Goal: Browse casually: Explore the website without a specific task or goal

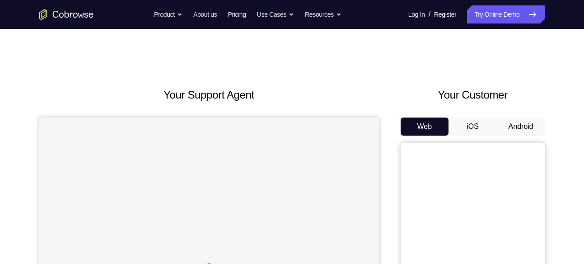
click at [511, 122] on button "Android" at bounding box center [520, 126] width 48 height 18
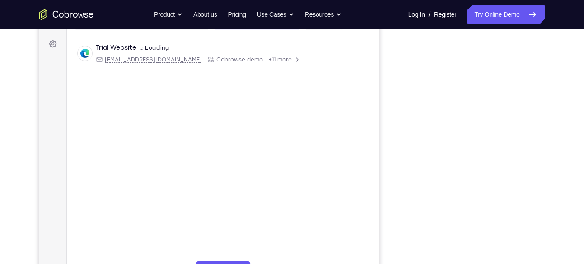
scroll to position [129, 0]
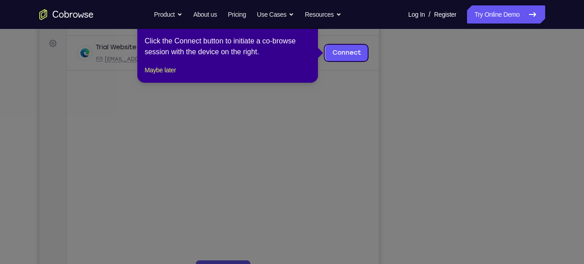
click at [492, 157] on icon at bounding box center [295, 132] width 590 height 264
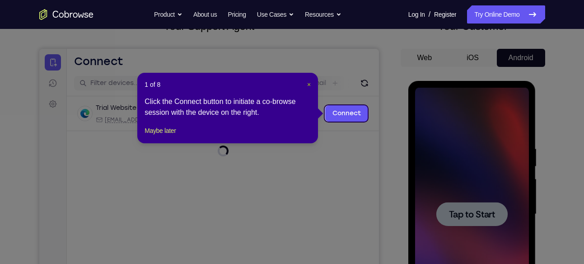
scroll to position [0, 0]
click at [307, 83] on span "×" at bounding box center [309, 84] width 4 height 7
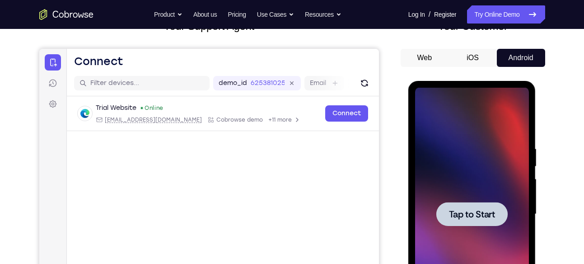
click at [463, 213] on span "Tap to Start" at bounding box center [472, 213] width 46 height 9
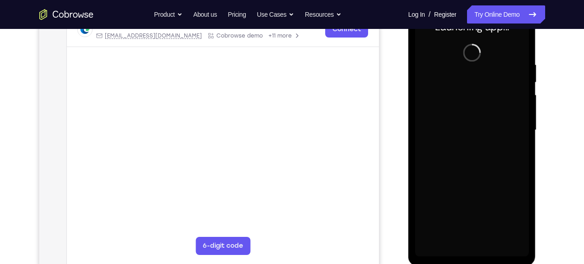
scroll to position [152, 0]
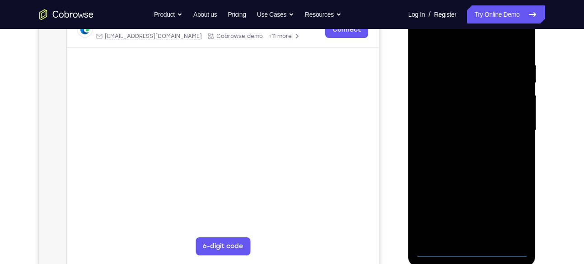
click at [473, 251] on div at bounding box center [472, 130] width 114 height 253
click at [510, 213] on div at bounding box center [472, 130] width 114 height 253
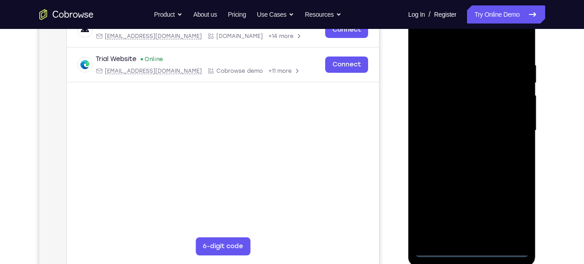
click at [438, 46] on div at bounding box center [472, 130] width 114 height 253
click at [511, 123] on div at bounding box center [472, 130] width 114 height 253
click at [462, 236] on div at bounding box center [472, 130] width 114 height 253
click at [469, 125] on div at bounding box center [472, 130] width 114 height 253
click at [465, 109] on div at bounding box center [472, 130] width 114 height 253
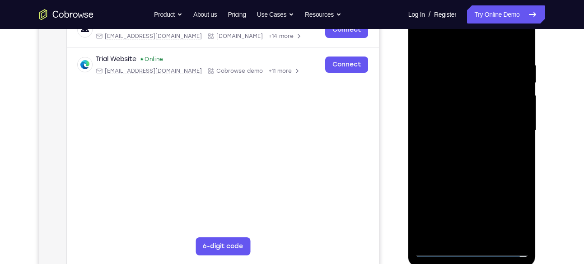
click at [475, 135] on div at bounding box center [472, 130] width 114 height 253
click at [472, 165] on div at bounding box center [472, 130] width 114 height 253
drag, startPoint x: 475, startPoint y: 44, endPoint x: 458, endPoint y: -4, distance: 50.7
click at [458, 0] on html "Online web based iOS Simulators and Android Emulators. Run iPhone, iPad, Mobile…" at bounding box center [472, 132] width 129 height 271
click at [462, 60] on div at bounding box center [472, 130] width 114 height 253
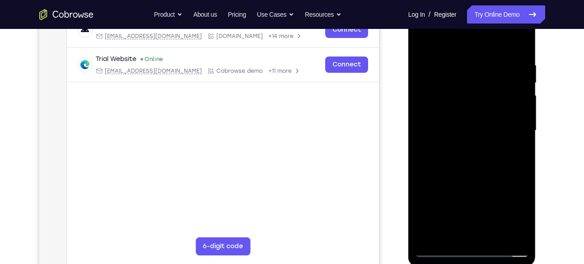
click at [507, 235] on div at bounding box center [472, 130] width 114 height 253
click at [513, 152] on div at bounding box center [472, 130] width 114 height 253
click at [514, 138] on div at bounding box center [472, 130] width 114 height 253
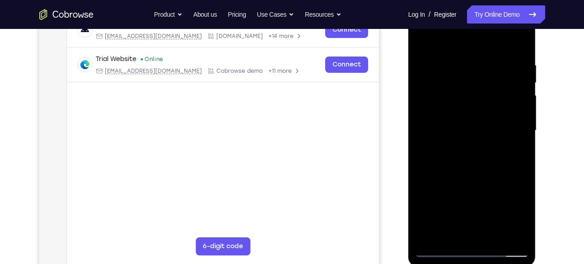
click at [515, 148] on div at bounding box center [472, 130] width 114 height 253
click at [507, 231] on div at bounding box center [472, 130] width 114 height 253
click at [522, 149] on div at bounding box center [472, 130] width 114 height 253
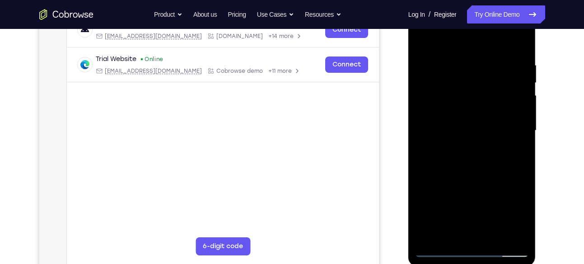
click at [522, 149] on div at bounding box center [472, 130] width 114 height 253
click at [516, 144] on div at bounding box center [472, 130] width 114 height 253
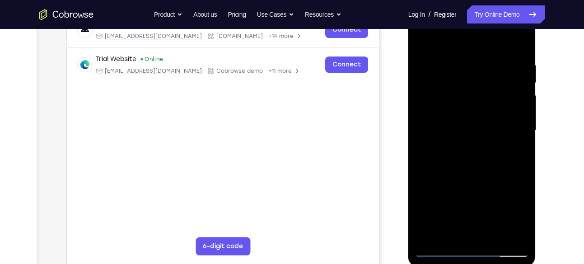
click at [516, 144] on div at bounding box center [472, 130] width 114 height 253
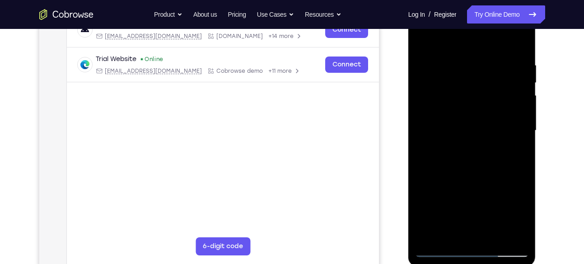
click at [516, 144] on div at bounding box center [472, 130] width 114 height 253
click at [422, 147] on div at bounding box center [472, 130] width 114 height 253
click at [513, 108] on div at bounding box center [472, 130] width 114 height 253
click at [519, 111] on div at bounding box center [472, 130] width 114 height 253
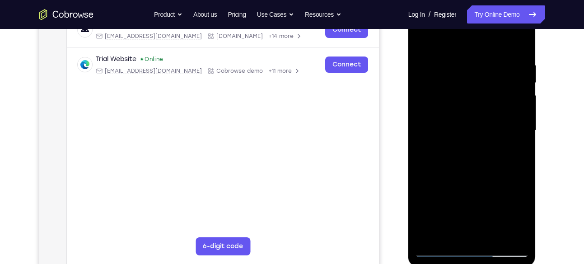
click at [519, 111] on div at bounding box center [472, 130] width 114 height 253
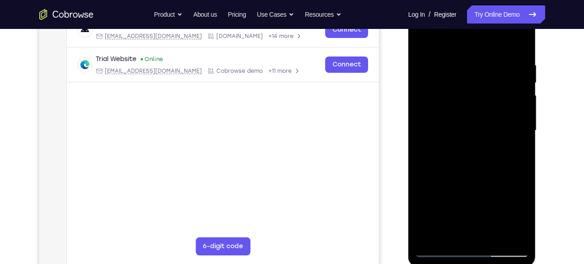
click at [519, 111] on div at bounding box center [472, 130] width 114 height 253
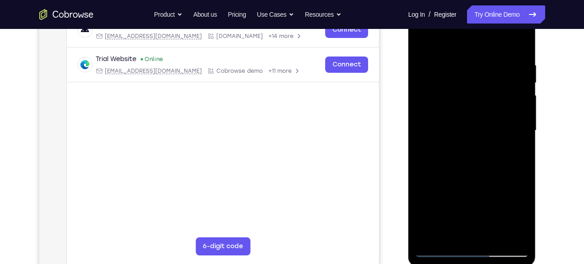
click at [519, 111] on div at bounding box center [472, 130] width 114 height 253
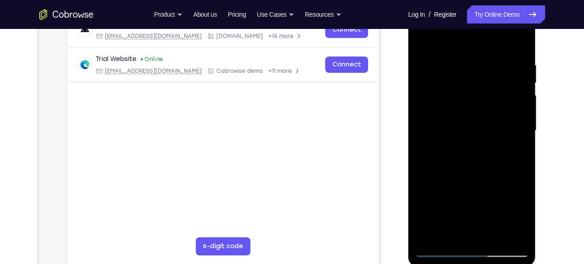
click at [519, 111] on div at bounding box center [472, 130] width 114 height 253
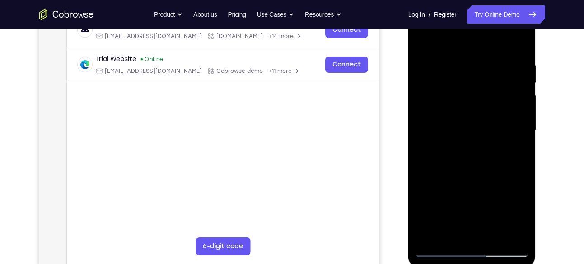
click at [519, 111] on div at bounding box center [472, 130] width 114 height 253
click at [508, 91] on div at bounding box center [472, 130] width 114 height 253
click at [516, 57] on div at bounding box center [472, 130] width 114 height 253
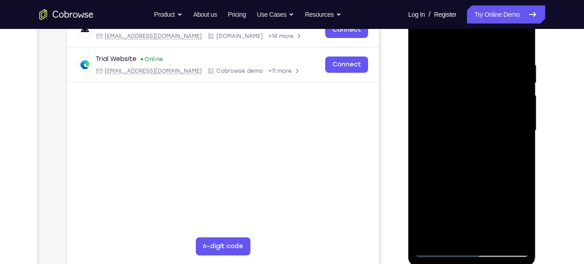
click at [518, 60] on div at bounding box center [472, 130] width 114 height 253
click at [519, 65] on div at bounding box center [472, 130] width 114 height 253
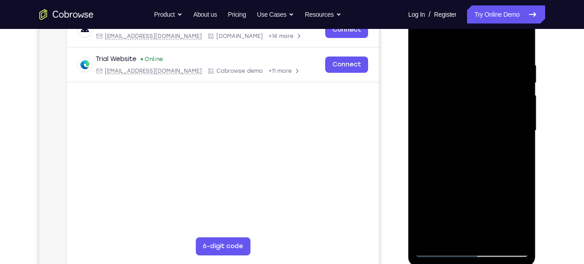
click at [519, 65] on div at bounding box center [472, 130] width 114 height 253
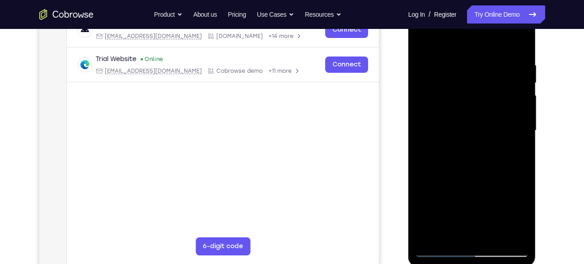
click at [519, 65] on div at bounding box center [472, 130] width 114 height 253
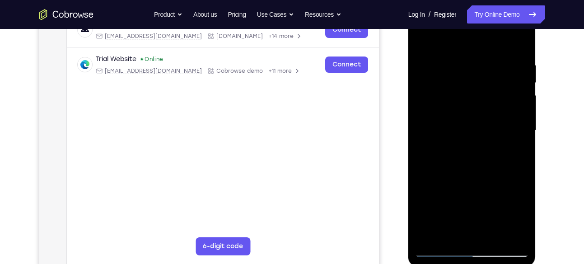
click at [519, 65] on div at bounding box center [472, 130] width 114 height 253
click at [516, 45] on div at bounding box center [472, 130] width 114 height 253
click at [492, 233] on div at bounding box center [472, 130] width 114 height 253
click at [477, 177] on div at bounding box center [472, 130] width 114 height 253
click at [476, 139] on div at bounding box center [472, 130] width 114 height 253
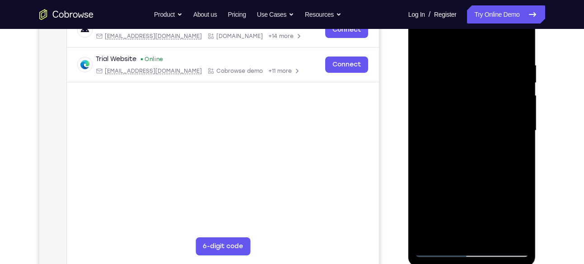
click at [423, 40] on div at bounding box center [472, 130] width 114 height 253
click at [457, 155] on div at bounding box center [472, 130] width 114 height 253
click at [455, 231] on div at bounding box center [472, 130] width 114 height 253
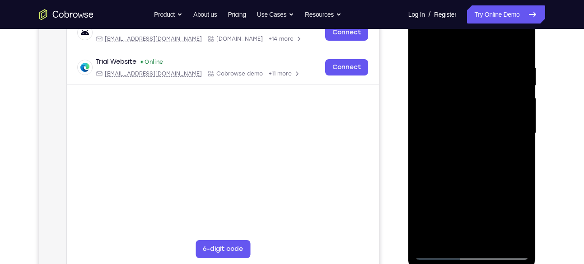
scroll to position [149, 0]
click at [522, 218] on div at bounding box center [472, 133] width 114 height 253
click at [447, 240] on div at bounding box center [472, 133] width 114 height 253
drag, startPoint x: 482, startPoint y: 199, endPoint x: 480, endPoint y: 81, distance: 117.4
click at [480, 81] on div at bounding box center [472, 133] width 114 height 253
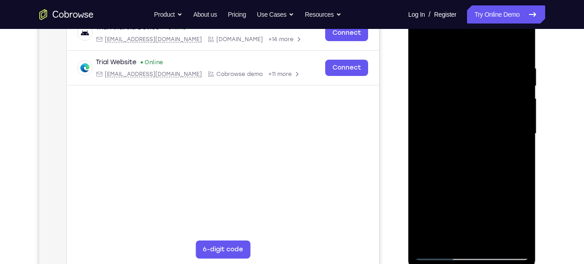
drag, startPoint x: 468, startPoint y: 200, endPoint x: 466, endPoint y: 127, distance: 73.6
click at [466, 127] on div at bounding box center [472, 133] width 114 height 253
drag, startPoint x: 488, startPoint y: 208, endPoint x: 493, endPoint y: 131, distance: 76.9
click at [493, 131] on div at bounding box center [472, 133] width 114 height 253
drag, startPoint x: 495, startPoint y: 195, endPoint x: 505, endPoint y: 90, distance: 105.6
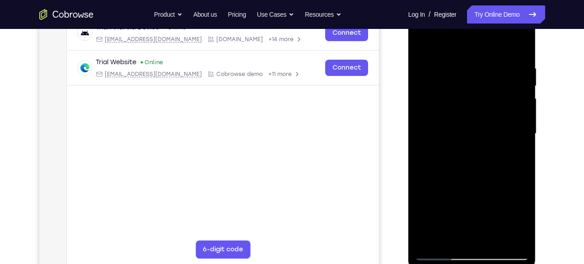
click at [505, 90] on div at bounding box center [472, 133] width 114 height 253
drag, startPoint x: 497, startPoint y: 200, endPoint x: 498, endPoint y: 233, distance: 32.9
click at [498, 233] on div at bounding box center [472, 133] width 114 height 253
click at [500, 193] on div at bounding box center [472, 133] width 114 height 253
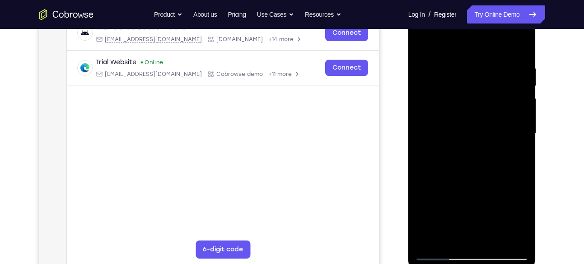
click at [517, 146] on div at bounding box center [472, 133] width 114 height 253
click at [453, 233] on div at bounding box center [472, 133] width 114 height 253
click at [422, 188] on div at bounding box center [472, 133] width 114 height 253
click at [513, 149] on div at bounding box center [472, 133] width 114 height 253
click at [438, 117] on div at bounding box center [472, 133] width 114 height 253
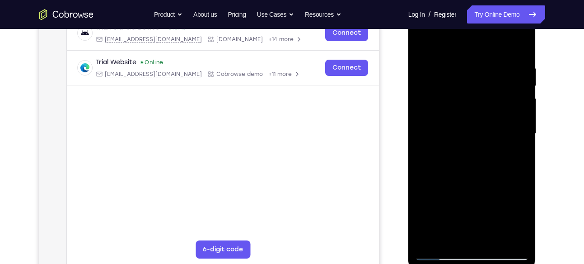
click at [427, 46] on div at bounding box center [472, 133] width 114 height 253
click at [453, 139] on div at bounding box center [472, 133] width 114 height 253
click at [521, 221] on div at bounding box center [472, 133] width 114 height 253
click at [420, 48] on div at bounding box center [472, 133] width 114 height 253
click at [521, 85] on div at bounding box center [472, 133] width 114 height 253
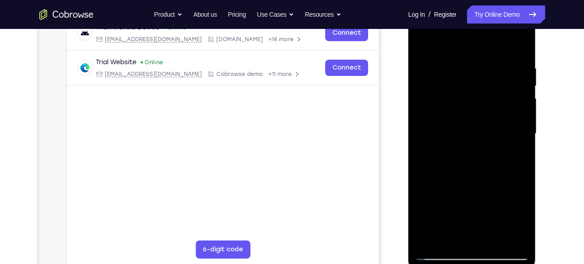
click at [421, 87] on div at bounding box center [472, 133] width 114 height 253
click at [522, 82] on div at bounding box center [472, 133] width 114 height 253
click at [524, 85] on div at bounding box center [472, 133] width 114 height 253
click at [422, 85] on div at bounding box center [472, 133] width 114 height 253
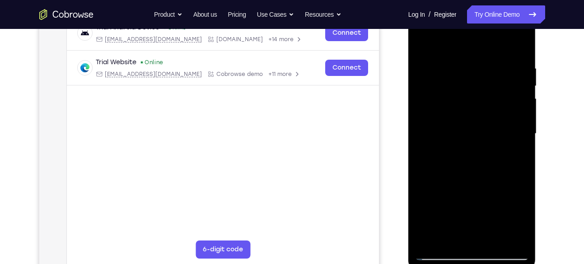
click at [422, 85] on div at bounding box center [472, 133] width 114 height 253
click at [522, 83] on div at bounding box center [472, 133] width 114 height 253
click at [424, 45] on div at bounding box center [472, 133] width 114 height 253
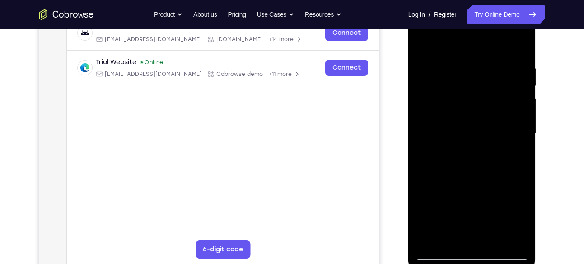
drag, startPoint x: 470, startPoint y: 97, endPoint x: 443, endPoint y: 286, distance: 191.0
click at [443, 263] on html "Online web based iOS Simulators and Android Emulators. Run iPhone, iPad, Mobile…" at bounding box center [472, 135] width 129 height 271
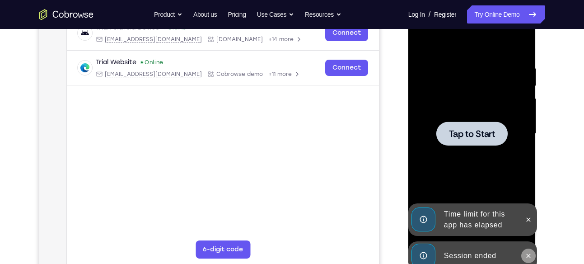
click at [529, 252] on icon at bounding box center [527, 255] width 7 height 7
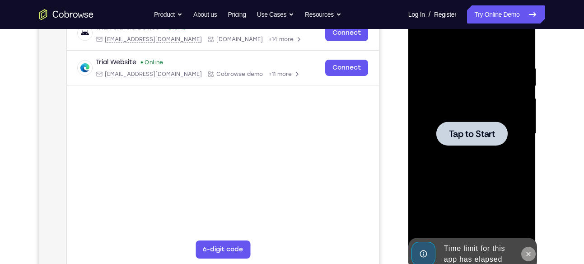
click at [527, 252] on icon at bounding box center [527, 253] width 7 height 7
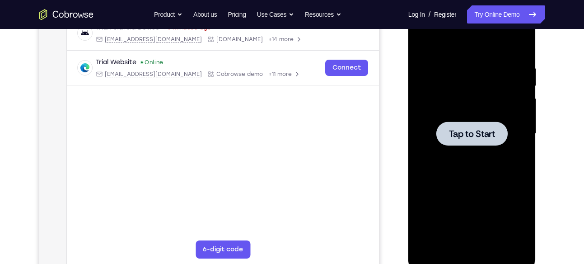
click at [448, 127] on div at bounding box center [471, 133] width 71 height 24
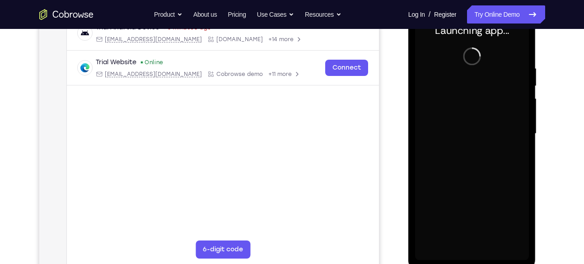
click at [468, 252] on div at bounding box center [472, 133] width 114 height 253
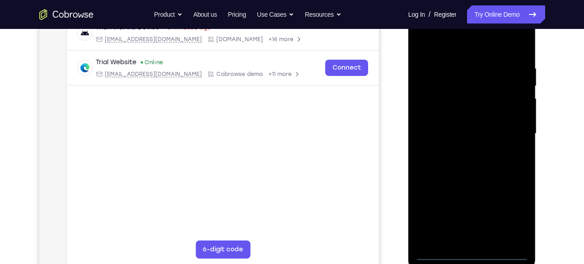
click at [468, 252] on div at bounding box center [472, 133] width 114 height 253
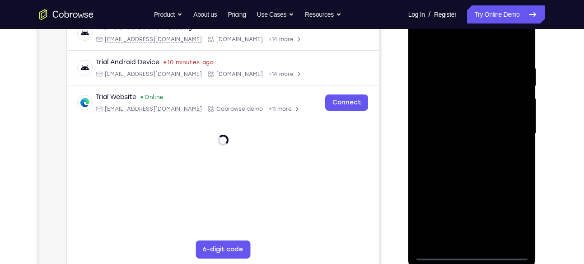
click at [513, 219] on div at bounding box center [472, 133] width 114 height 253
click at [429, 48] on div at bounding box center [472, 133] width 114 height 253
click at [505, 126] on div at bounding box center [472, 133] width 114 height 253
click at [505, 125] on div at bounding box center [472, 133] width 114 height 253
click at [511, 126] on div at bounding box center [472, 133] width 114 height 253
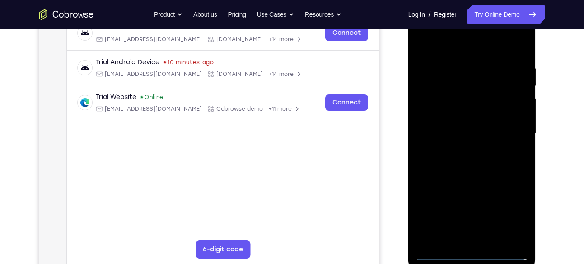
click at [463, 149] on div at bounding box center [472, 133] width 114 height 253
click at [452, 120] on div at bounding box center [472, 133] width 114 height 253
click at [456, 112] on div at bounding box center [472, 133] width 114 height 253
click at [470, 138] on div at bounding box center [472, 133] width 114 height 253
click at [482, 169] on div at bounding box center [472, 133] width 114 height 253
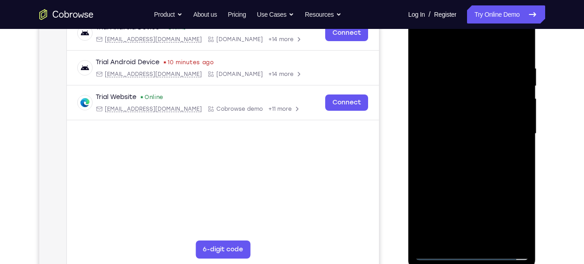
click at [494, 239] on div at bounding box center [472, 133] width 114 height 253
click at [472, 182] on div at bounding box center [472, 133] width 114 height 253
click at [463, 124] on div at bounding box center [472, 133] width 114 height 253
click at [517, 219] on div at bounding box center [472, 133] width 114 height 253
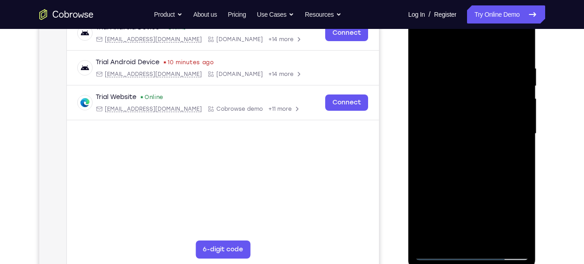
click at [517, 219] on div at bounding box center [472, 133] width 114 height 253
click at [521, 220] on div at bounding box center [472, 133] width 114 height 253
click at [422, 45] on div at bounding box center [472, 133] width 114 height 253
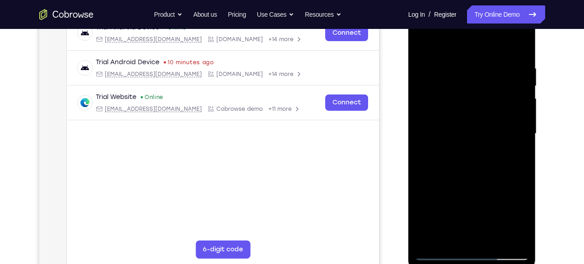
click at [455, 121] on div at bounding box center [472, 133] width 114 height 253
click at [522, 220] on div at bounding box center [472, 133] width 114 height 253
click at [425, 46] on div at bounding box center [472, 133] width 114 height 253
click at [454, 122] on div at bounding box center [472, 133] width 114 height 253
click at [516, 217] on div at bounding box center [472, 133] width 114 height 253
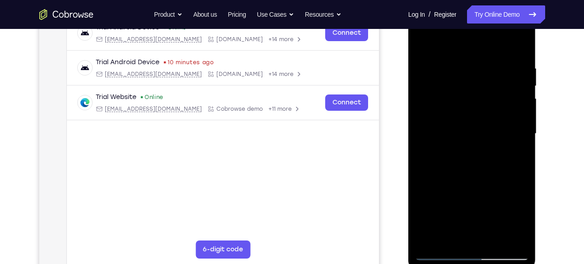
click at [447, 236] on div at bounding box center [472, 133] width 114 height 253
click at [495, 182] on div at bounding box center [472, 133] width 114 height 253
click at [424, 42] on div at bounding box center [472, 133] width 114 height 253
click at [463, 135] on div at bounding box center [472, 133] width 114 height 253
click at [423, 49] on div at bounding box center [472, 133] width 114 height 253
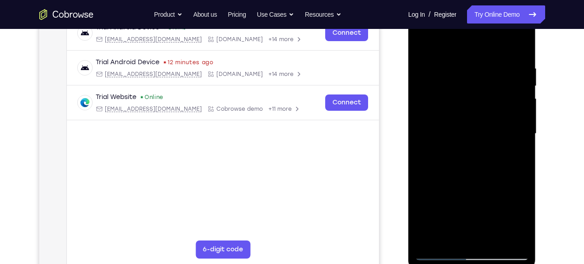
click at [456, 119] on div at bounding box center [472, 133] width 114 height 253
click at [474, 111] on div at bounding box center [472, 133] width 114 height 253
click at [510, 185] on div at bounding box center [472, 133] width 114 height 253
click at [453, 234] on div at bounding box center [472, 133] width 114 height 253
click at [424, 187] on div at bounding box center [472, 133] width 114 height 253
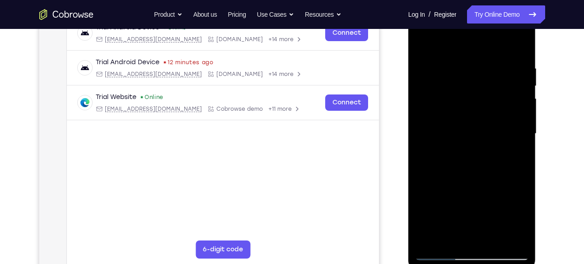
click at [424, 187] on div at bounding box center [472, 133] width 114 height 253
click at [468, 101] on div at bounding box center [472, 133] width 114 height 253
click at [494, 184] on div at bounding box center [472, 133] width 114 height 253
click at [447, 240] on div at bounding box center [472, 133] width 114 height 253
click at [422, 219] on div at bounding box center [472, 133] width 114 height 253
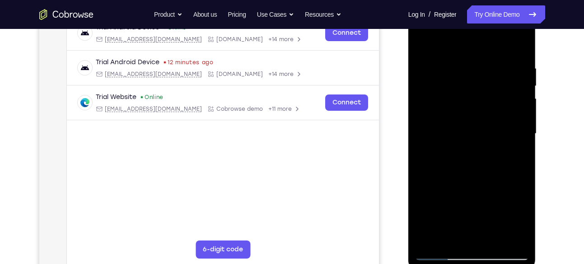
click at [494, 204] on div at bounding box center [472, 133] width 114 height 253
click at [424, 43] on div at bounding box center [472, 133] width 114 height 253
click at [427, 44] on div at bounding box center [472, 133] width 114 height 253
click at [460, 57] on div at bounding box center [472, 133] width 114 height 253
click at [517, 99] on div at bounding box center [472, 133] width 114 height 253
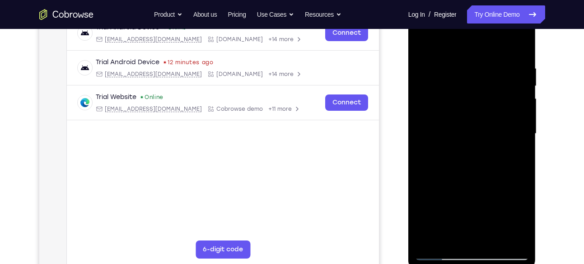
click at [517, 99] on div at bounding box center [472, 133] width 114 height 253
drag, startPoint x: 517, startPoint y: 99, endPoint x: 343, endPoint y: 101, distance: 174.2
click at [408, 101] on html "Online web based iOS Simulators and Android Emulators. Run iPhone, iPad, Mobile…" at bounding box center [472, 135] width 129 height 271
click at [513, 111] on div at bounding box center [472, 133] width 114 height 253
drag, startPoint x: 513, startPoint y: 111, endPoint x: 345, endPoint y: 109, distance: 167.9
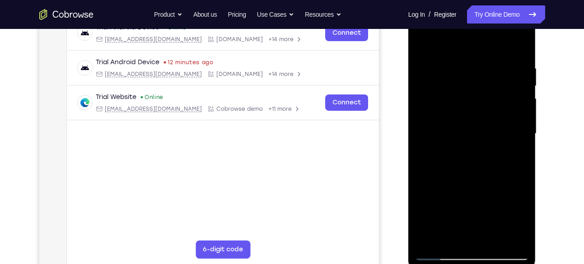
click at [408, 109] on html "Online web based iOS Simulators and Android Emulators. Run iPhone, iPad, Mobile…" at bounding box center [472, 135] width 129 height 271
click at [519, 114] on div at bounding box center [472, 133] width 114 height 253
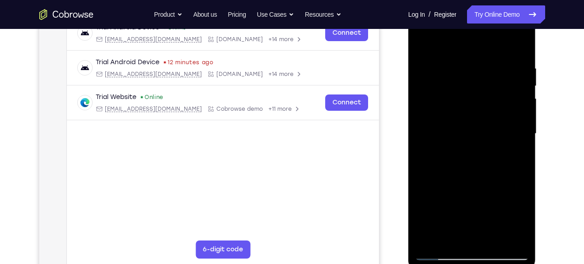
click at [519, 114] on div at bounding box center [472, 133] width 114 height 253
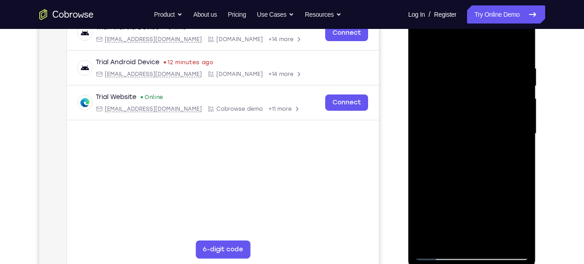
click at [519, 114] on div at bounding box center [472, 133] width 114 height 253
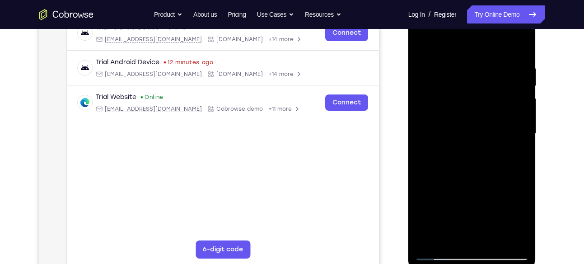
click at [519, 114] on div at bounding box center [472, 133] width 114 height 253
click at [517, 48] on div at bounding box center [472, 133] width 114 height 253
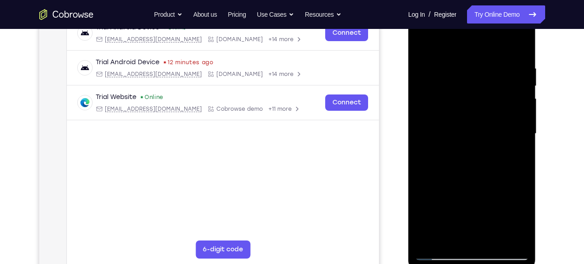
click at [491, 238] on div at bounding box center [472, 133] width 114 height 253
click at [463, 122] on div at bounding box center [472, 133] width 114 height 253
click at [424, 44] on div at bounding box center [472, 133] width 114 height 253
click at [456, 134] on div at bounding box center [472, 133] width 114 height 253
click at [419, 46] on div at bounding box center [472, 133] width 114 height 253
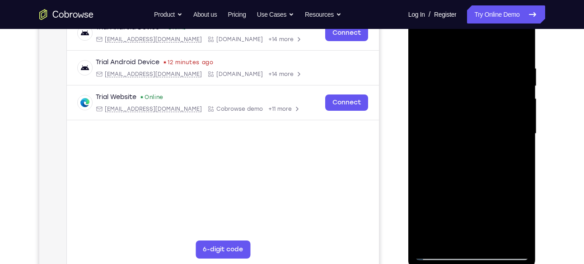
click at [422, 44] on div at bounding box center [472, 133] width 114 height 253
drag, startPoint x: 518, startPoint y: 63, endPoint x: 424, endPoint y: 84, distance: 95.7
click at [424, 84] on div at bounding box center [472, 133] width 114 height 253
drag, startPoint x: 487, startPoint y: 51, endPoint x: 389, endPoint y: 99, distance: 109.4
click at [408, 99] on html "Online web based iOS Simulators and Android Emulators. Run iPhone, iPad, Mobile…" at bounding box center [472, 135] width 129 height 271
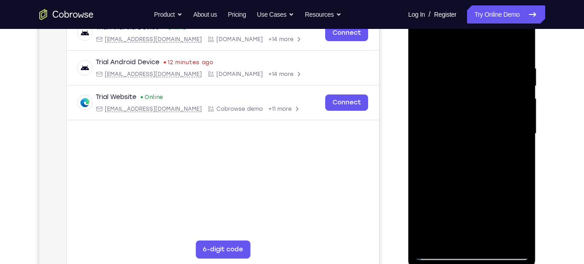
click at [476, 62] on div at bounding box center [472, 133] width 114 height 253
click at [519, 87] on div at bounding box center [472, 133] width 114 height 253
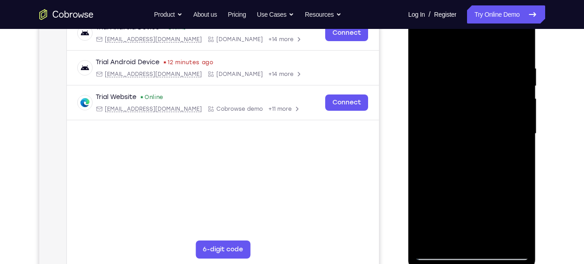
click at [519, 87] on div at bounding box center [472, 133] width 114 height 253
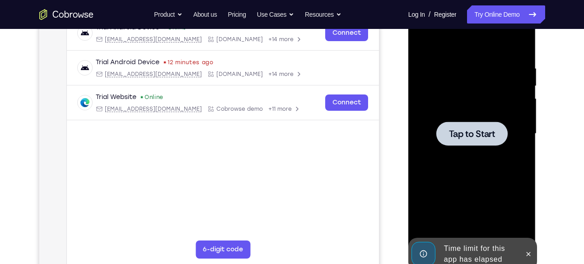
click at [496, 130] on div at bounding box center [471, 133] width 71 height 24
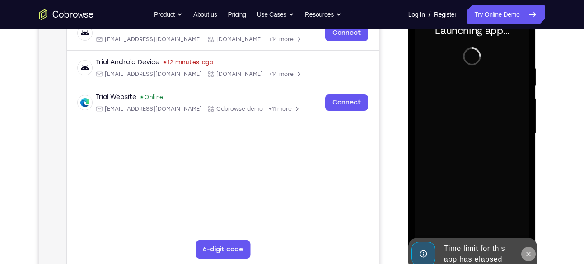
click at [527, 248] on button at bounding box center [528, 253] width 14 height 14
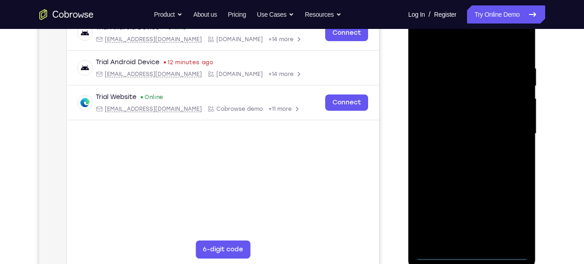
click at [473, 250] on div at bounding box center [472, 133] width 114 height 253
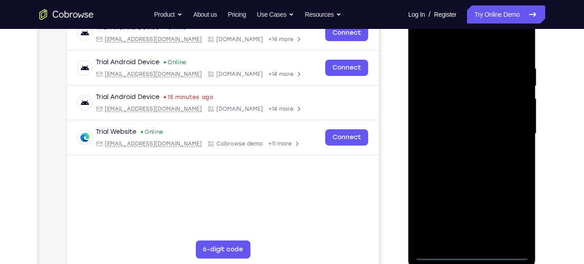
click at [510, 213] on div at bounding box center [472, 133] width 114 height 253
click at [436, 49] on div at bounding box center [472, 133] width 114 height 253
click at [504, 131] on div at bounding box center [472, 133] width 114 height 253
click at [464, 240] on div at bounding box center [472, 133] width 114 height 253
click at [457, 122] on div at bounding box center [472, 133] width 114 height 253
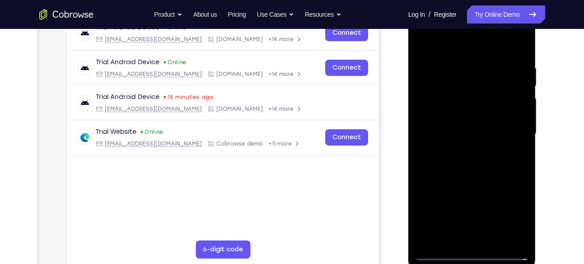
click at [455, 111] on div at bounding box center [472, 133] width 114 height 253
click at [462, 128] on div at bounding box center [472, 133] width 114 height 253
click at [478, 168] on div at bounding box center [472, 133] width 114 height 253
click at [496, 242] on div at bounding box center [472, 133] width 114 height 253
click at [473, 178] on div at bounding box center [472, 133] width 114 height 253
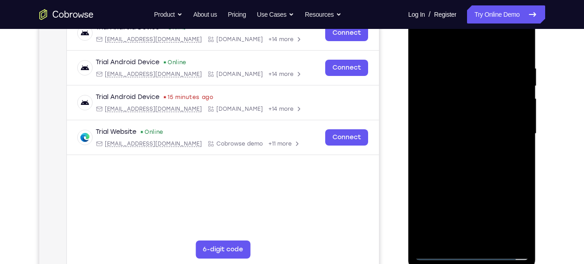
click at [471, 122] on div at bounding box center [472, 133] width 114 height 253
click at [490, 188] on div at bounding box center [472, 133] width 114 height 253
click at [510, 190] on div at bounding box center [472, 133] width 114 height 253
click at [471, 125] on div at bounding box center [472, 133] width 114 height 253
click at [498, 209] on div at bounding box center [472, 133] width 114 height 253
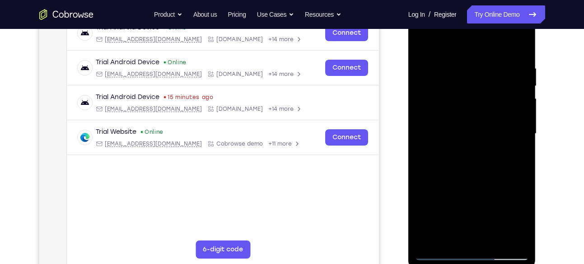
click at [520, 220] on div at bounding box center [472, 133] width 114 height 253
click at [447, 236] on div at bounding box center [472, 133] width 114 height 253
click at [498, 183] on div at bounding box center [472, 133] width 114 height 253
click at [433, 113] on div at bounding box center [472, 133] width 114 height 253
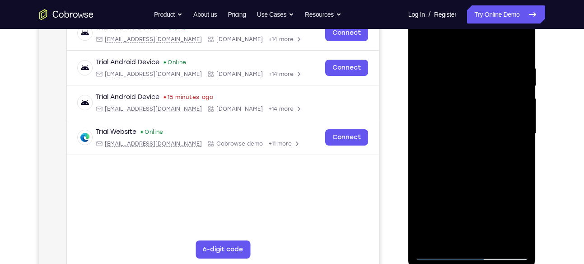
click at [479, 183] on div at bounding box center [472, 133] width 114 height 253
click at [505, 182] on div at bounding box center [472, 133] width 114 height 253
click at [451, 237] on div at bounding box center [472, 133] width 114 height 253
click at [425, 184] on div at bounding box center [472, 133] width 114 height 253
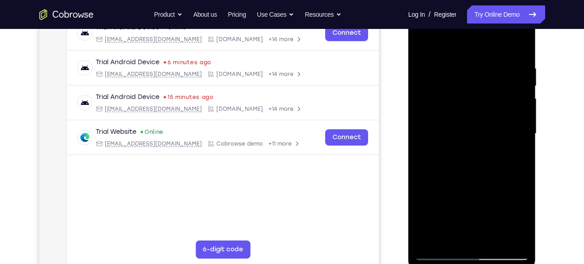
click at [424, 40] on div at bounding box center [472, 133] width 114 height 253
click at [424, 43] on div at bounding box center [472, 133] width 114 height 253
click at [454, 63] on div at bounding box center [472, 133] width 114 height 253
click at [521, 76] on div at bounding box center [472, 133] width 114 height 253
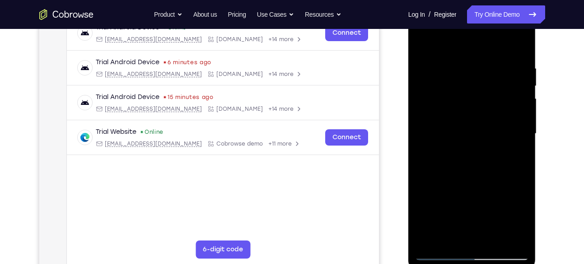
click at [521, 76] on div at bounding box center [472, 133] width 114 height 253
click at [517, 82] on div at bounding box center [472, 133] width 114 height 253
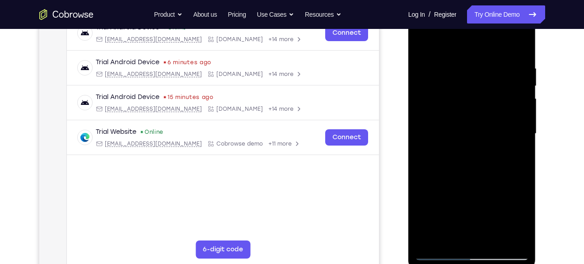
click at [517, 82] on div at bounding box center [472, 133] width 114 height 253
click at [520, 46] on div at bounding box center [472, 133] width 114 height 253
click at [496, 236] on div at bounding box center [472, 133] width 114 height 253
click at [468, 119] on div at bounding box center [472, 133] width 114 height 253
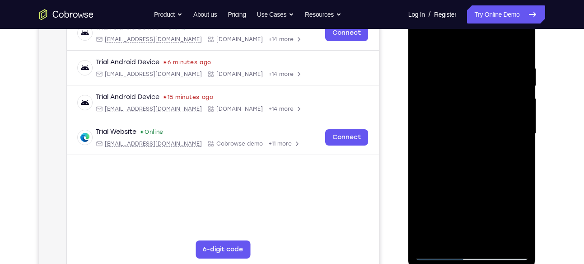
click at [486, 171] on div at bounding box center [472, 133] width 114 height 253
click at [512, 167] on div at bounding box center [472, 133] width 114 height 253
click at [450, 235] on div at bounding box center [472, 133] width 114 height 253
click at [426, 185] on div at bounding box center [472, 133] width 114 height 253
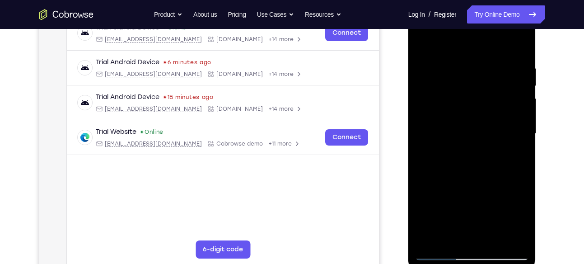
click at [427, 123] on div at bounding box center [472, 133] width 114 height 253
click at [485, 172] on div at bounding box center [472, 133] width 114 height 253
click at [509, 175] on div at bounding box center [472, 133] width 114 height 253
click at [524, 220] on div at bounding box center [472, 133] width 114 height 253
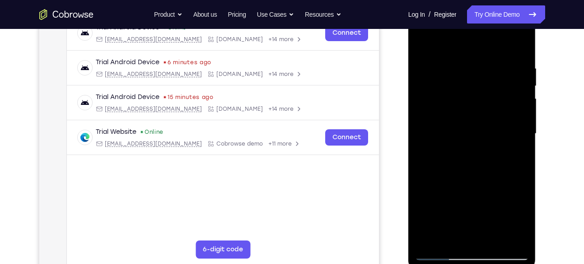
click at [454, 235] on div at bounding box center [472, 133] width 114 height 253
click at [421, 187] on div at bounding box center [472, 133] width 114 height 253
click at [484, 79] on div at bounding box center [472, 133] width 114 height 253
click at [512, 155] on div at bounding box center [472, 133] width 114 height 253
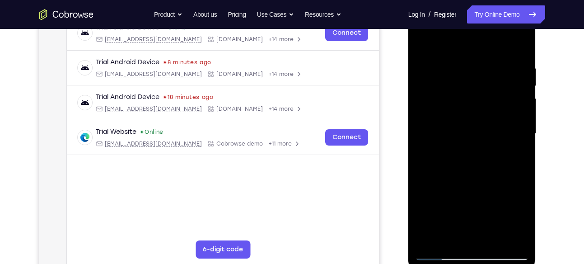
click at [450, 235] on div at bounding box center [472, 133] width 114 height 253
click at [423, 182] on div at bounding box center [472, 133] width 114 height 253
click at [471, 88] on div at bounding box center [472, 133] width 114 height 253
click at [511, 179] on div at bounding box center [472, 133] width 114 height 253
click at [447, 236] on div at bounding box center [472, 133] width 114 height 253
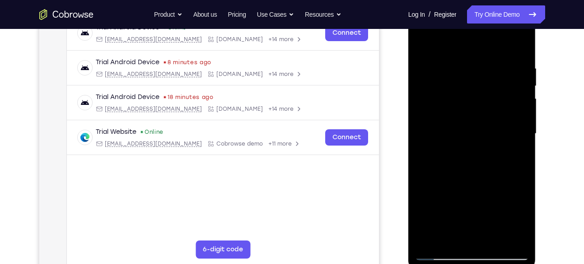
click at [419, 182] on div at bounding box center [472, 133] width 114 height 253
click at [421, 41] on div at bounding box center [472, 133] width 114 height 253
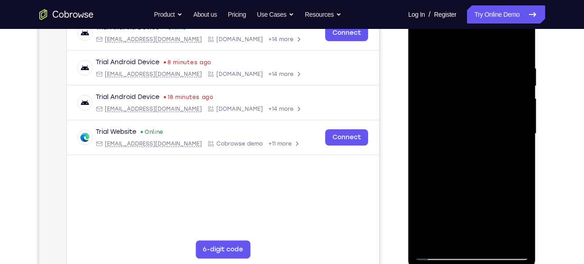
drag, startPoint x: 468, startPoint y: 75, endPoint x: 474, endPoint y: 223, distance: 148.1
click at [474, 223] on div at bounding box center [472, 133] width 114 height 253
click at [459, 64] on div at bounding box center [472, 133] width 114 height 253
click at [512, 150] on div at bounding box center [472, 133] width 114 height 253
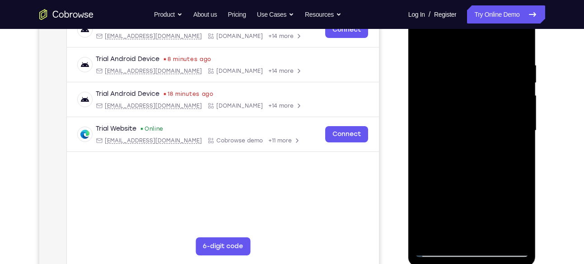
scroll to position [152, 0]
click at [441, 45] on div at bounding box center [472, 131] width 114 height 253
click at [465, 69] on div at bounding box center [472, 131] width 114 height 253
click at [494, 122] on div at bounding box center [472, 131] width 114 height 253
click at [507, 141] on div at bounding box center [472, 131] width 114 height 253
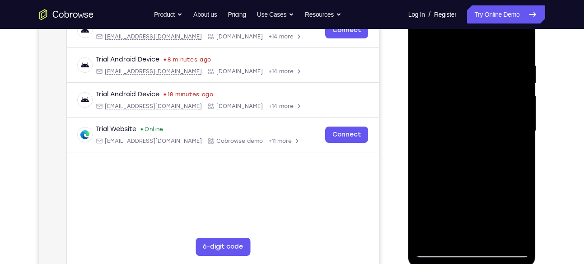
click at [422, 38] on div at bounding box center [472, 131] width 114 height 253
click at [470, 75] on div at bounding box center [472, 131] width 114 height 253
click at [457, 238] on div at bounding box center [472, 131] width 114 height 253
click at [422, 42] on div at bounding box center [472, 131] width 114 height 253
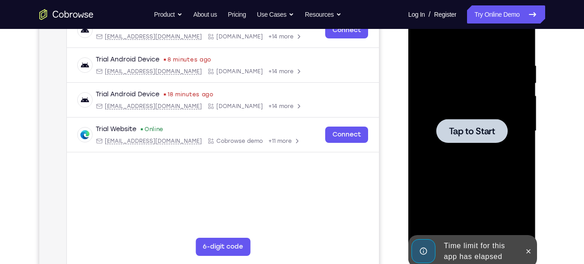
click at [455, 121] on div at bounding box center [471, 131] width 71 height 24
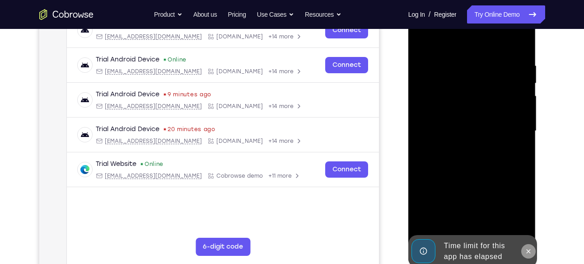
click at [524, 247] on icon at bounding box center [527, 250] width 7 height 7
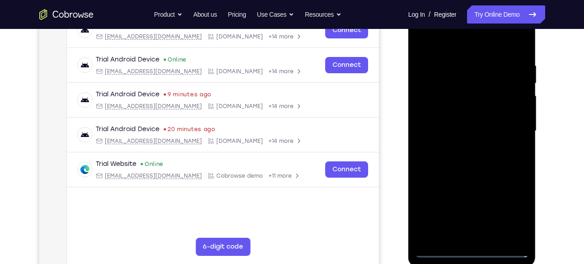
click at [471, 251] on div at bounding box center [472, 131] width 114 height 253
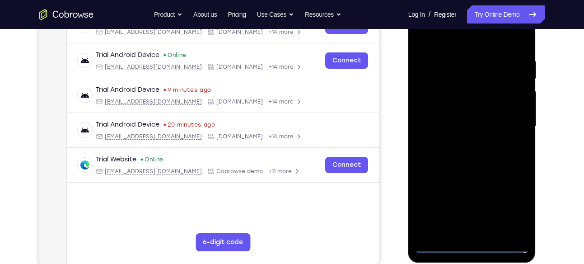
scroll to position [157, 0]
click at [510, 199] on div at bounding box center [472, 126] width 114 height 253
click at [427, 35] on div at bounding box center [472, 126] width 114 height 253
click at [511, 120] on div at bounding box center [472, 126] width 114 height 253
click at [463, 142] on div at bounding box center [472, 126] width 114 height 253
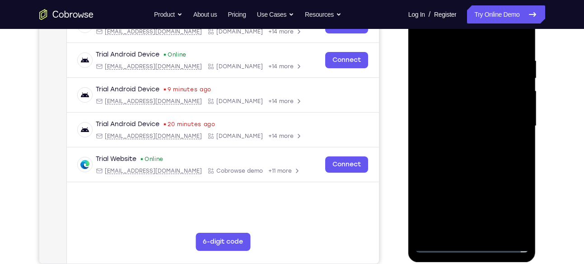
click at [449, 115] on div at bounding box center [472, 126] width 114 height 253
click at [451, 108] on div at bounding box center [472, 126] width 114 height 253
click at [465, 124] on div at bounding box center [472, 126] width 114 height 253
click at [484, 166] on div at bounding box center [472, 126] width 114 height 253
click at [491, 234] on div at bounding box center [472, 126] width 114 height 253
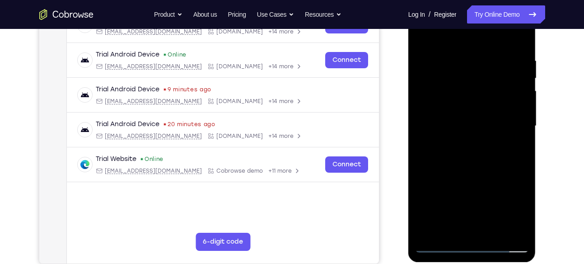
click at [496, 231] on div at bounding box center [472, 126] width 114 height 253
click at [484, 176] on div at bounding box center [472, 126] width 114 height 253
click at [469, 118] on div at bounding box center [472, 126] width 114 height 253
click at [517, 215] on div at bounding box center [472, 126] width 114 height 253
click at [446, 228] on div at bounding box center [472, 126] width 114 height 253
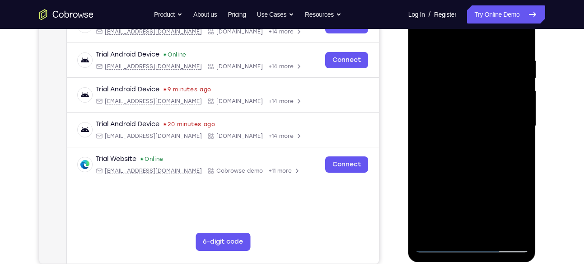
click at [496, 175] on div at bounding box center [472, 126] width 114 height 253
click at [422, 38] on div at bounding box center [472, 126] width 114 height 253
click at [424, 37] on div at bounding box center [472, 126] width 114 height 253
click at [460, 56] on div at bounding box center [472, 126] width 114 height 253
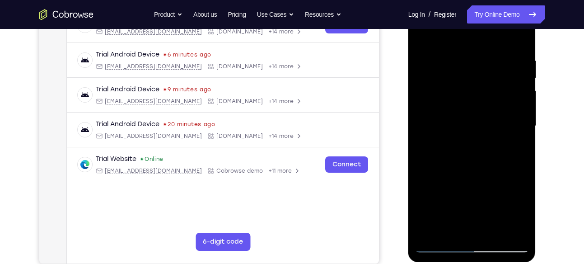
click at [519, 42] on div at bounding box center [472, 126] width 114 height 253
click at [494, 227] on div at bounding box center [472, 126] width 114 height 253
click at [472, 116] on div at bounding box center [472, 126] width 114 height 253
click at [456, 228] on div at bounding box center [472, 126] width 114 height 253
click at [516, 215] on div at bounding box center [472, 126] width 114 height 253
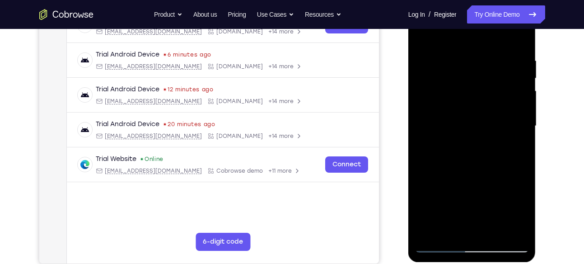
click at [454, 227] on div at bounding box center [472, 126] width 114 height 253
click at [420, 176] on div at bounding box center [472, 126] width 114 height 253
click at [423, 177] on div at bounding box center [472, 126] width 114 height 253
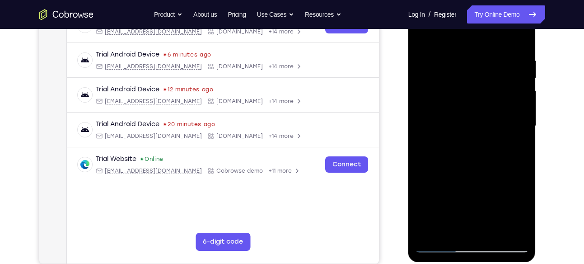
click at [423, 177] on div at bounding box center [472, 126] width 114 height 253
click at [426, 35] on div at bounding box center [472, 126] width 114 height 253
click at [471, 107] on div at bounding box center [472, 126] width 114 height 253
click at [449, 228] on div at bounding box center [472, 126] width 114 height 253
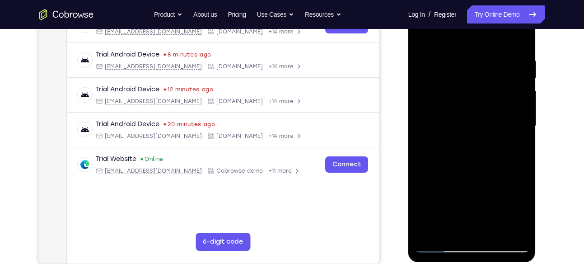
click at [483, 114] on div at bounding box center [472, 126] width 114 height 253
click at [512, 195] on div at bounding box center [472, 126] width 114 height 253
click at [523, 211] on div at bounding box center [472, 126] width 114 height 253
click at [453, 228] on div at bounding box center [472, 126] width 114 height 253
click at [423, 177] on div at bounding box center [472, 126] width 114 height 253
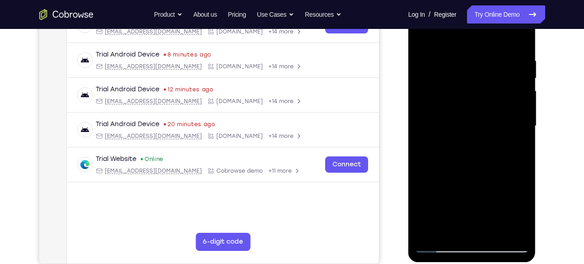
click at [423, 177] on div at bounding box center [472, 126] width 114 height 253
click at [431, 114] on div at bounding box center [472, 126] width 114 height 253
click at [464, 172] on div at bounding box center [472, 126] width 114 height 253
click at [510, 170] on div at bounding box center [472, 126] width 114 height 253
click at [452, 231] on div at bounding box center [472, 126] width 114 height 253
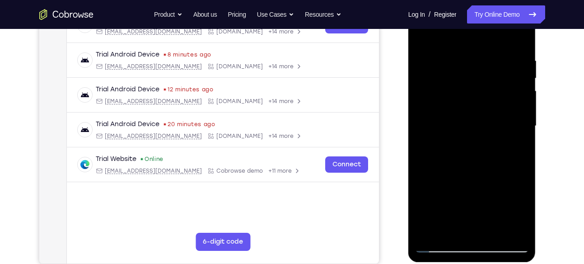
click at [426, 176] on div at bounding box center [472, 126] width 114 height 253
click at [486, 115] on div at bounding box center [472, 126] width 114 height 253
click at [512, 195] on div at bounding box center [472, 126] width 114 height 253
click at [449, 231] on div at bounding box center [472, 126] width 114 height 253
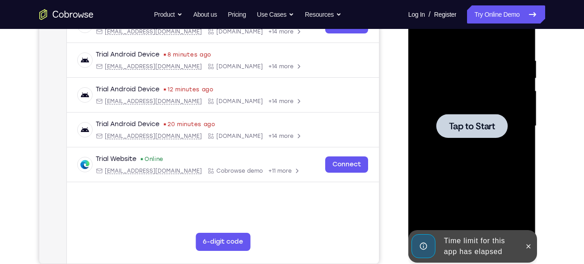
click at [420, 176] on div at bounding box center [472, 126] width 114 height 253
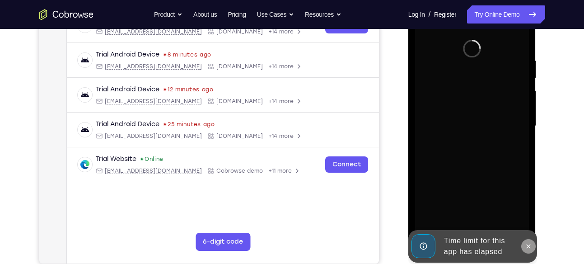
click at [526, 242] on icon at bounding box center [527, 245] width 7 height 7
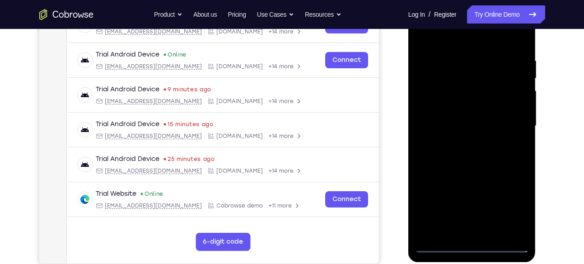
click at [473, 241] on div at bounding box center [472, 126] width 114 height 253
click at [469, 245] on div at bounding box center [472, 126] width 114 height 253
click at [514, 209] on div at bounding box center [472, 126] width 114 height 253
click at [429, 51] on div at bounding box center [472, 126] width 114 height 253
click at [434, 37] on div at bounding box center [472, 126] width 114 height 253
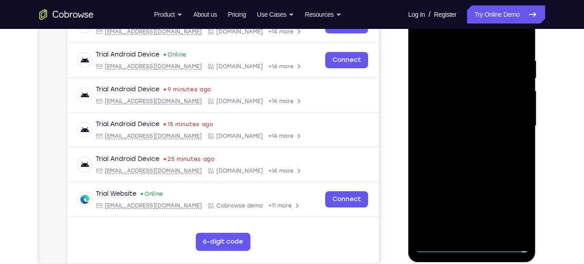
click at [514, 125] on div at bounding box center [472, 126] width 114 height 253
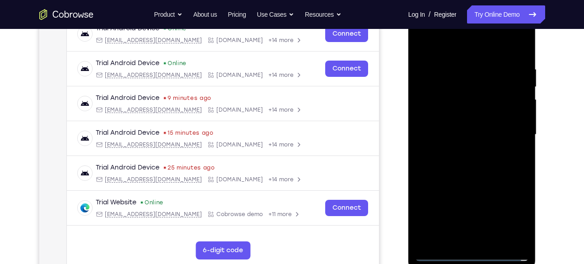
scroll to position [148, 0]
click at [463, 151] on div at bounding box center [472, 135] width 114 height 253
click at [457, 125] on div at bounding box center [472, 135] width 114 height 253
click at [457, 120] on div at bounding box center [472, 135] width 114 height 253
click at [468, 133] on div at bounding box center [472, 135] width 114 height 253
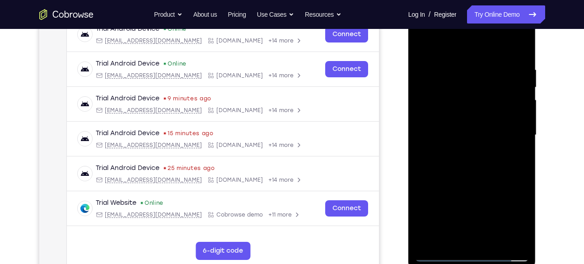
click at [468, 173] on div at bounding box center [472, 135] width 114 height 253
click at [497, 242] on div at bounding box center [472, 135] width 114 height 253
click at [487, 182] on div at bounding box center [472, 135] width 114 height 253
click at [471, 127] on div at bounding box center [472, 135] width 114 height 253
click at [488, 176] on div at bounding box center [472, 135] width 114 height 253
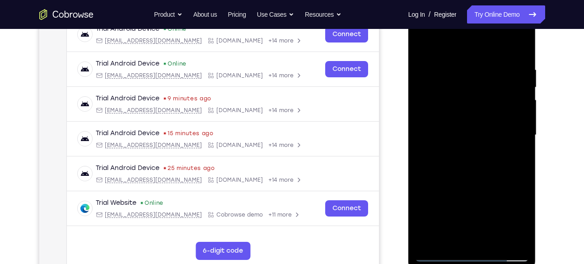
click at [511, 183] on div at bounding box center [472, 135] width 114 height 253
click at [521, 223] on div at bounding box center [472, 135] width 114 height 253
click at [452, 235] on div at bounding box center [472, 135] width 114 height 253
click at [492, 184] on div at bounding box center [472, 135] width 114 height 253
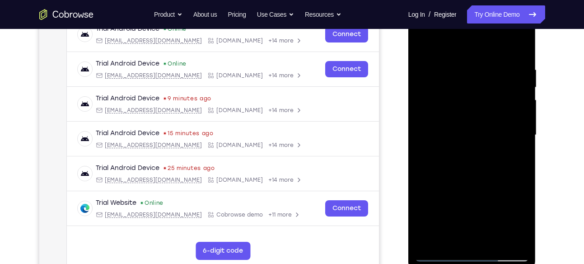
click at [494, 183] on div at bounding box center [472, 135] width 114 height 253
click at [522, 240] on div at bounding box center [472, 135] width 114 height 253
click at [497, 185] on div at bounding box center [472, 135] width 114 height 253
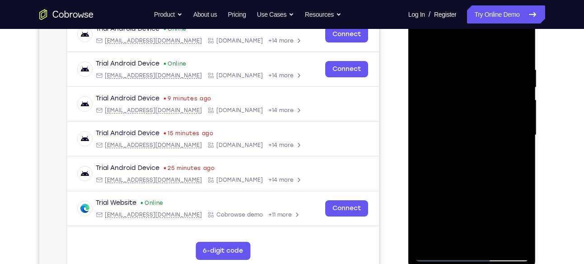
click at [434, 92] on div at bounding box center [472, 135] width 114 height 253
click at [484, 141] on div at bounding box center [472, 135] width 114 height 253
click at [512, 140] on div at bounding box center [472, 135] width 114 height 253
click at [449, 241] on div at bounding box center [472, 135] width 114 height 253
click at [422, 190] on div at bounding box center [472, 135] width 114 height 253
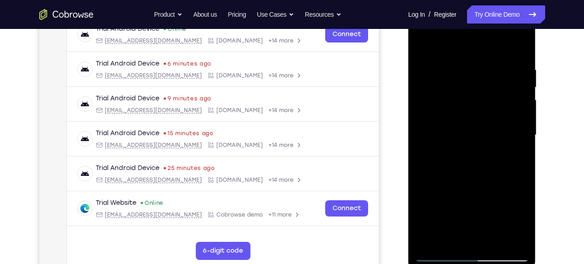
click at [474, 83] on div at bounding box center [472, 135] width 114 height 253
click at [503, 169] on div at bounding box center [472, 135] width 114 height 253
click at [515, 74] on div at bounding box center [472, 135] width 114 height 253
click at [490, 184] on div at bounding box center [472, 135] width 114 height 253
click at [501, 184] on div at bounding box center [472, 135] width 114 height 253
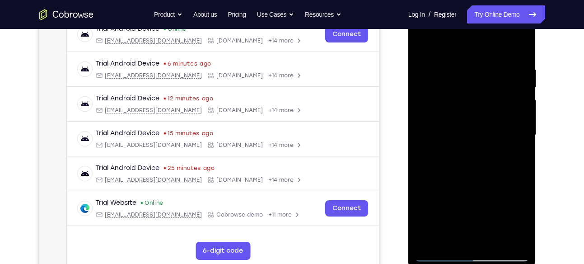
click at [451, 237] on div at bounding box center [472, 135] width 114 height 253
click at [426, 185] on div at bounding box center [472, 135] width 114 height 253
click at [426, 219] on div at bounding box center [472, 135] width 114 height 253
click at [444, 107] on div at bounding box center [472, 135] width 114 height 253
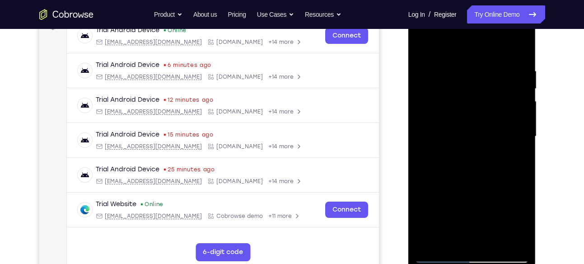
scroll to position [147, 0]
click at [493, 159] on div at bounding box center [472, 135] width 114 height 253
click at [497, 175] on div at bounding box center [472, 135] width 114 height 253
click at [510, 171] on div at bounding box center [472, 135] width 114 height 253
click at [449, 236] on div at bounding box center [472, 135] width 114 height 253
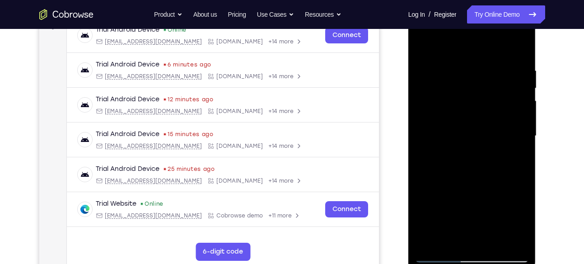
click at [439, 189] on div at bounding box center [472, 135] width 114 height 253
click at [431, 116] on div at bounding box center [472, 135] width 114 height 253
click at [505, 206] on div at bounding box center [472, 135] width 114 height 253
click at [512, 207] on div at bounding box center [472, 135] width 114 height 253
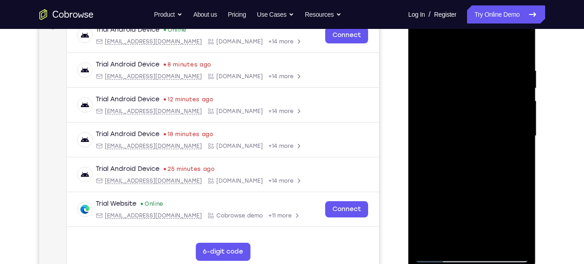
click at [448, 235] on div at bounding box center [472, 135] width 114 height 253
click at [424, 186] on div at bounding box center [472, 135] width 114 height 253
click at [465, 101] on div at bounding box center [472, 135] width 114 height 253
click at [505, 191] on div at bounding box center [472, 135] width 114 height 253
click at [516, 158] on div at bounding box center [472, 135] width 114 height 253
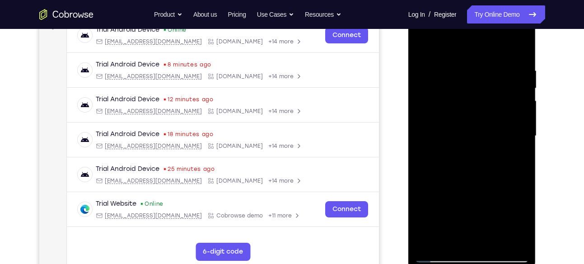
click at [425, 48] on div at bounding box center [472, 135] width 114 height 253
click at [456, 124] on div at bounding box center [472, 135] width 114 height 253
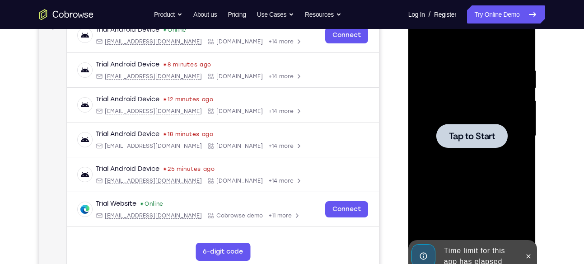
click at [463, 136] on span "Tap to Start" at bounding box center [472, 135] width 46 height 9
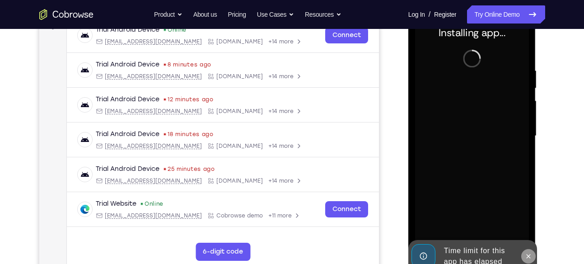
click at [528, 255] on icon at bounding box center [528, 256] width 4 height 4
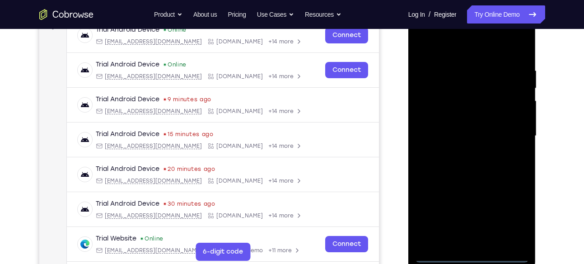
click at [473, 256] on div at bounding box center [472, 135] width 114 height 253
click at [506, 218] on div at bounding box center [472, 135] width 114 height 253
click at [442, 41] on div at bounding box center [472, 135] width 114 height 253
click at [513, 129] on div at bounding box center [472, 135] width 114 height 253
click at [465, 151] on div at bounding box center [472, 135] width 114 height 253
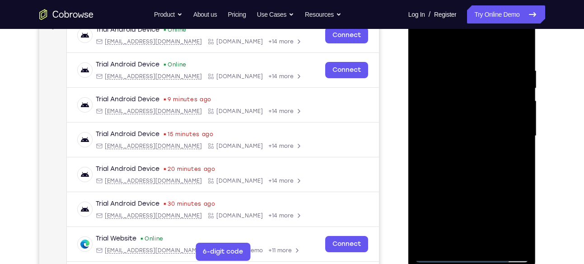
click at [470, 129] on div at bounding box center [472, 135] width 114 height 253
click at [465, 121] on div at bounding box center [472, 135] width 114 height 253
click at [470, 130] on div at bounding box center [472, 135] width 114 height 253
click at [474, 176] on div at bounding box center [472, 135] width 114 height 253
click at [495, 243] on div at bounding box center [472, 135] width 114 height 253
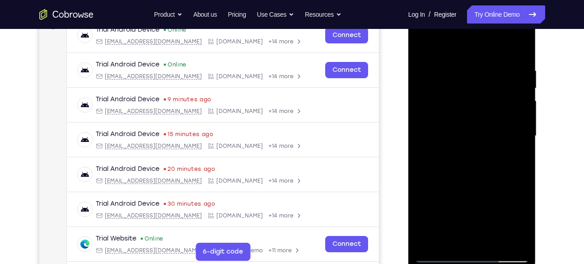
click at [484, 182] on div at bounding box center [472, 135] width 114 height 253
click at [484, 126] on div at bounding box center [472, 135] width 114 height 253
click at [488, 174] on div at bounding box center [472, 135] width 114 height 253
click at [503, 175] on div at bounding box center [472, 135] width 114 height 253
click at [487, 92] on div at bounding box center [472, 135] width 114 height 253
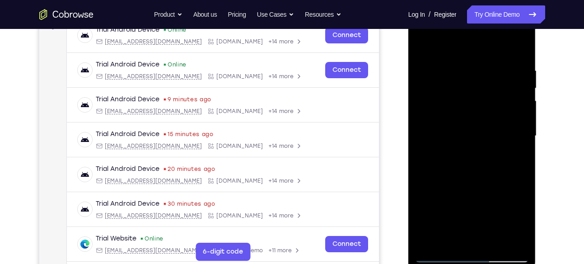
click at [510, 172] on div at bounding box center [472, 135] width 114 height 253
click at [460, 77] on div at bounding box center [472, 135] width 114 height 253
click at [512, 152] on div at bounding box center [472, 135] width 114 height 253
click at [453, 235] on div at bounding box center [472, 135] width 114 height 253
click at [498, 188] on div at bounding box center [472, 135] width 114 height 253
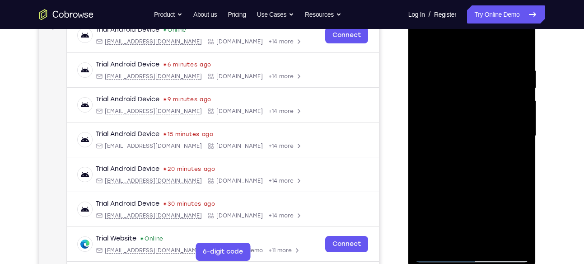
click at [425, 44] on div at bounding box center [472, 135] width 114 height 253
click at [428, 44] on div at bounding box center [472, 135] width 114 height 253
click at [460, 69] on div at bounding box center [472, 135] width 114 height 253
click at [517, 90] on div at bounding box center [472, 135] width 114 height 253
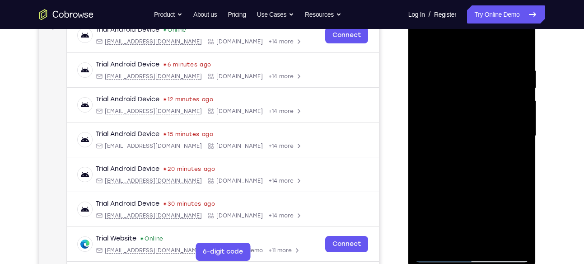
click at [520, 46] on div at bounding box center [472, 135] width 114 height 253
click at [494, 242] on div at bounding box center [472, 135] width 114 height 253
click at [454, 124] on div at bounding box center [472, 135] width 114 height 253
click at [426, 50] on div at bounding box center [472, 135] width 114 height 253
click at [468, 124] on div at bounding box center [472, 135] width 114 height 253
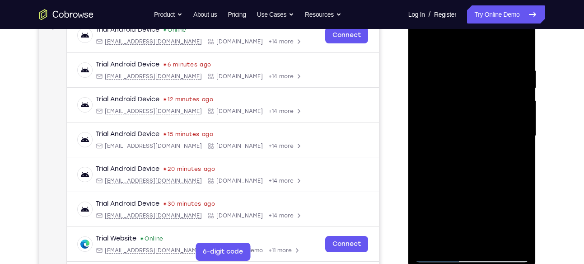
click at [491, 174] on div at bounding box center [472, 135] width 114 height 253
click at [510, 172] on div at bounding box center [472, 135] width 114 height 253
click at [523, 220] on div at bounding box center [472, 135] width 114 height 253
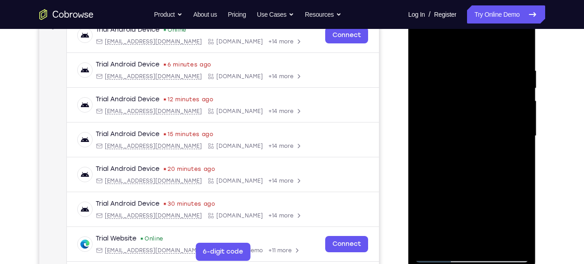
click at [460, 101] on div at bounding box center [472, 135] width 114 height 253
click at [477, 177] on div at bounding box center [472, 135] width 114 height 253
click at [422, 42] on div at bounding box center [472, 135] width 114 height 253
click at [459, 137] on div at bounding box center [472, 135] width 114 height 253
click at [461, 239] on div at bounding box center [472, 135] width 114 height 253
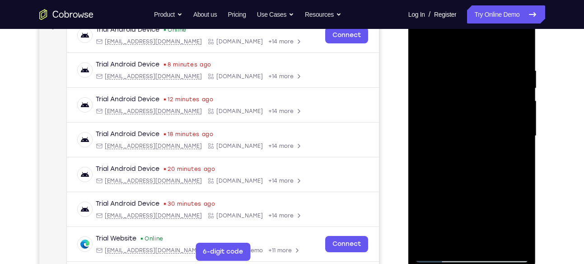
click at [451, 238] on div at bounding box center [472, 135] width 114 height 253
drag, startPoint x: 493, startPoint y: 218, endPoint x: 464, endPoint y: 45, distance: 175.2
click at [464, 45] on div at bounding box center [472, 135] width 114 height 253
drag, startPoint x: 462, startPoint y: 217, endPoint x: 455, endPoint y: 79, distance: 138.3
click at [455, 79] on div at bounding box center [472, 135] width 114 height 253
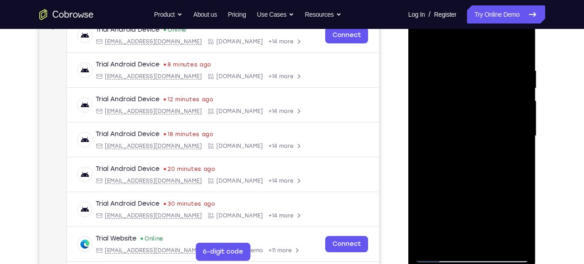
drag, startPoint x: 479, startPoint y: 199, endPoint x: 483, endPoint y: 226, distance: 26.9
click at [483, 226] on div at bounding box center [472, 135] width 114 height 253
click at [424, 199] on div at bounding box center [472, 135] width 114 height 253
click at [514, 149] on div at bounding box center [472, 135] width 114 height 253
click at [425, 52] on div at bounding box center [472, 135] width 114 height 253
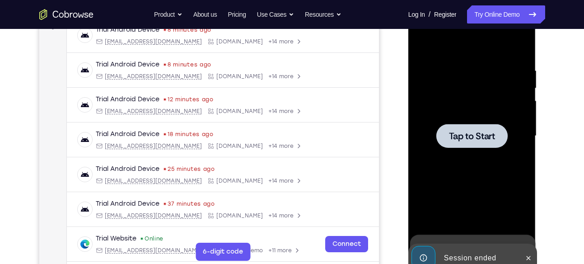
click at [471, 120] on div at bounding box center [472, 135] width 114 height 253
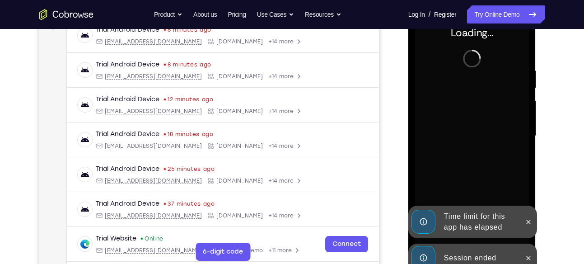
click at [524, 250] on div at bounding box center [528, 257] width 14 height 29
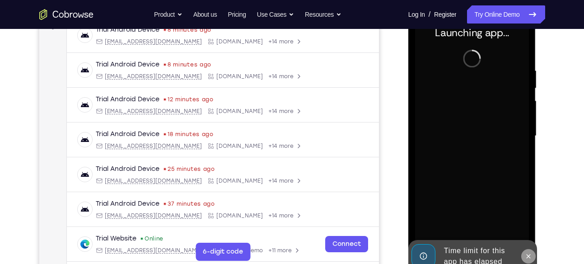
click at [528, 253] on icon at bounding box center [527, 255] width 7 height 7
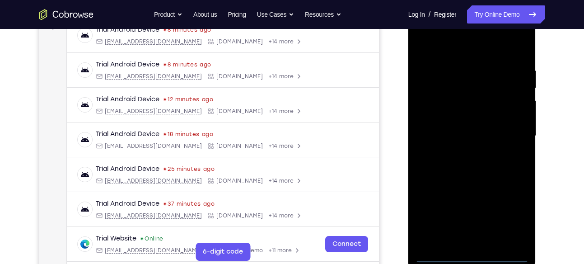
click at [475, 253] on div at bounding box center [472, 135] width 114 height 253
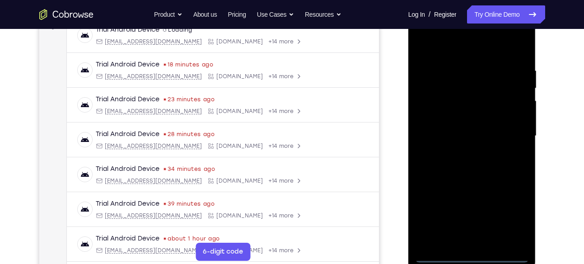
click at [507, 209] on div at bounding box center [472, 135] width 114 height 253
click at [453, 48] on div at bounding box center [472, 135] width 114 height 253
click at [514, 137] on div at bounding box center [472, 135] width 114 height 253
click at [466, 149] on div at bounding box center [472, 135] width 114 height 253
click at [459, 126] on div at bounding box center [472, 135] width 114 height 253
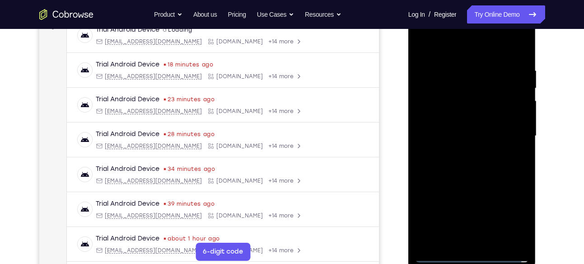
click at [455, 117] on div at bounding box center [472, 135] width 114 height 253
click at [461, 135] on div at bounding box center [472, 135] width 114 height 253
click at [464, 171] on div at bounding box center [472, 135] width 114 height 253
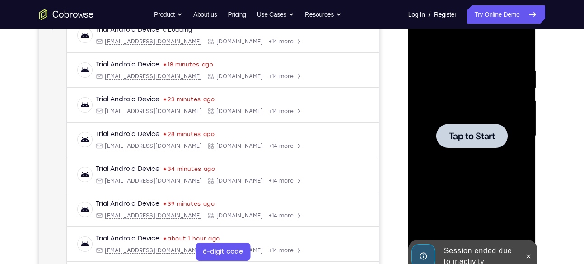
click at [455, 131] on span "Tap to Start" at bounding box center [472, 135] width 46 height 9
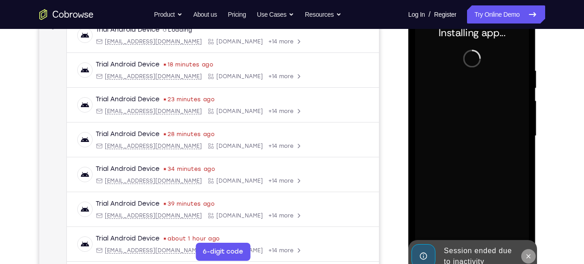
click at [531, 255] on icon at bounding box center [527, 255] width 7 height 7
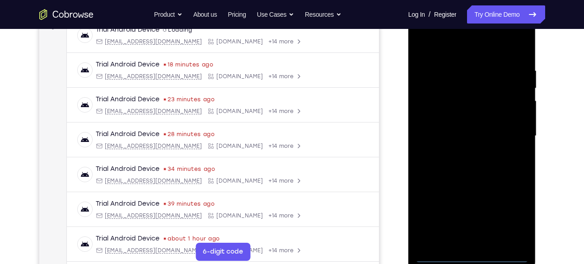
click at [471, 253] on div at bounding box center [472, 135] width 114 height 253
click at [510, 213] on div at bounding box center [472, 135] width 114 height 253
click at [442, 46] on div at bounding box center [472, 135] width 114 height 253
click at [512, 139] on div at bounding box center [472, 135] width 114 height 253
click at [463, 154] on div at bounding box center [472, 135] width 114 height 253
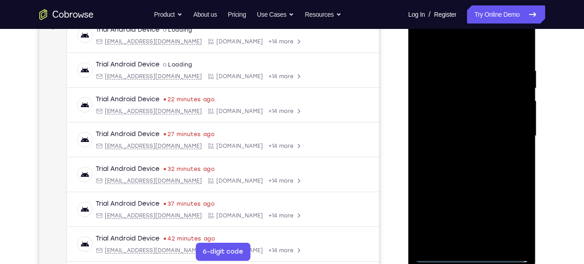
click at [472, 124] on div at bounding box center [472, 135] width 114 height 253
click at [469, 120] on div at bounding box center [472, 135] width 114 height 253
click at [473, 133] on div at bounding box center [472, 135] width 114 height 253
click at [460, 170] on div at bounding box center [472, 135] width 114 height 253
click at [491, 244] on div at bounding box center [472, 135] width 114 height 253
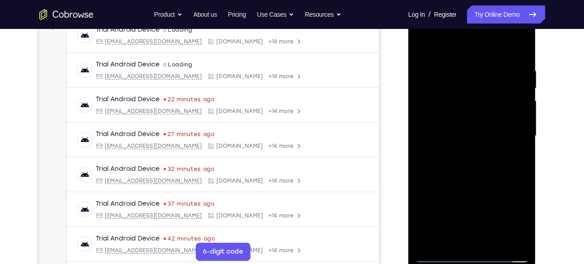
click at [475, 183] on div at bounding box center [472, 135] width 114 height 253
click at [470, 150] on div at bounding box center [472, 135] width 114 height 253
drag, startPoint x: 433, startPoint y: 55, endPoint x: 421, endPoint y: 2, distance: 54.2
click at [421, 3] on html "Online web based iOS Simulators and Android Emulators. Run iPhone, iPad, Mobile…" at bounding box center [472, 138] width 129 height 271
click at [420, 47] on div at bounding box center [472, 135] width 114 height 253
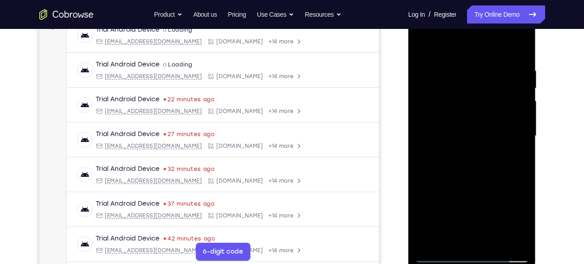
click at [472, 120] on div at bounding box center [472, 135] width 114 height 253
click at [436, 88] on div at bounding box center [472, 135] width 114 height 253
click at [523, 147] on div at bounding box center [472, 135] width 114 height 253
click at [459, 90] on div at bounding box center [472, 135] width 114 height 253
click at [519, 159] on div at bounding box center [472, 135] width 114 height 253
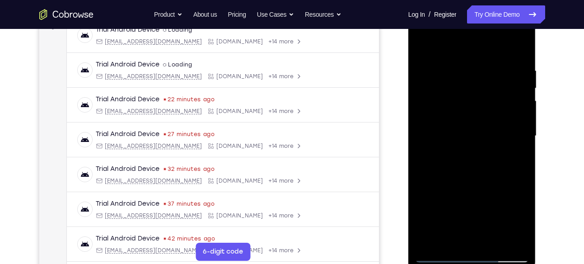
click at [524, 136] on div at bounding box center [472, 135] width 114 height 253
click at [473, 94] on div at bounding box center [472, 135] width 114 height 253
click at [520, 151] on div at bounding box center [472, 135] width 114 height 253
click at [523, 138] on div at bounding box center [472, 135] width 114 height 253
click at [457, 187] on div at bounding box center [472, 135] width 114 height 253
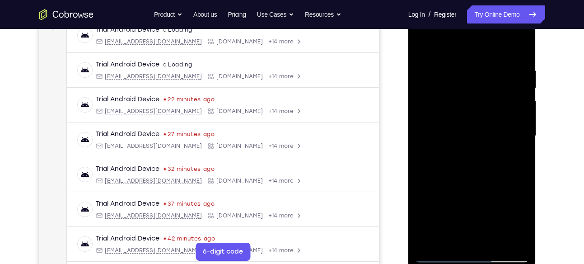
click at [521, 161] on div at bounding box center [472, 135] width 114 height 253
click at [522, 45] on div at bounding box center [472, 135] width 114 height 253
click at [452, 239] on div at bounding box center [472, 135] width 114 height 253
click at [525, 222] on div at bounding box center [472, 135] width 114 height 253
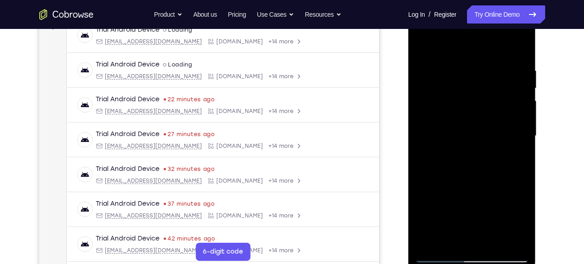
click at [525, 222] on div at bounding box center [472, 135] width 114 height 253
click at [448, 240] on div at bounding box center [472, 135] width 114 height 253
click at [492, 188] on div at bounding box center [472, 135] width 114 height 253
click at [515, 150] on div at bounding box center [472, 135] width 114 height 253
click at [422, 45] on div at bounding box center [472, 135] width 114 height 253
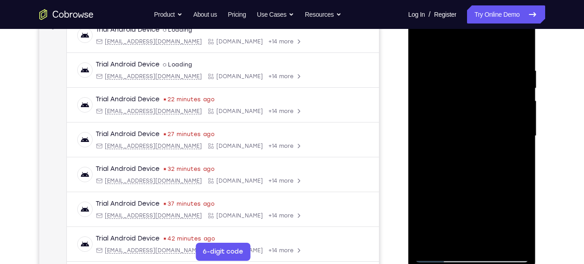
click at [450, 128] on div at bounding box center [472, 135] width 114 height 253
click at [451, 88] on div at bounding box center [472, 135] width 114 height 253
click at [519, 44] on div at bounding box center [472, 135] width 114 height 253
click at [447, 196] on div at bounding box center [472, 135] width 114 height 253
click at [473, 195] on div at bounding box center [472, 135] width 114 height 253
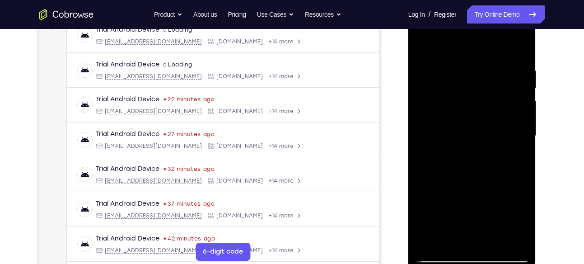
click at [452, 242] on div at bounding box center [472, 135] width 114 height 253
click at [425, 188] on div at bounding box center [472, 135] width 114 height 253
click at [477, 93] on div at bounding box center [472, 135] width 114 height 253
click at [510, 180] on div at bounding box center [472, 135] width 114 height 253
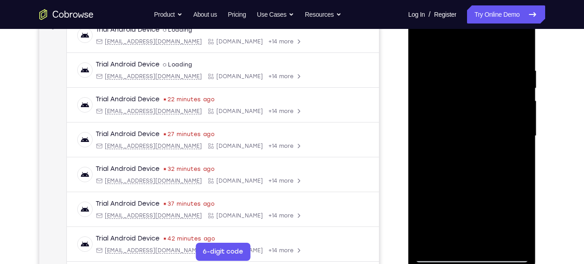
click at [422, 42] on div at bounding box center [472, 135] width 114 height 253
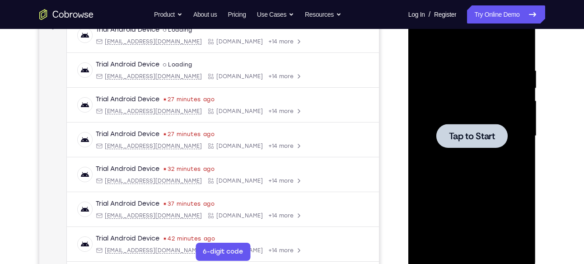
click at [459, 135] on span "Tap to Start" at bounding box center [472, 135] width 46 height 9
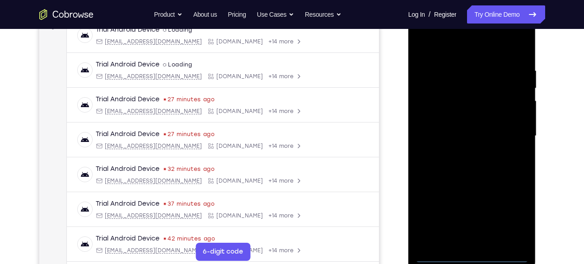
click at [476, 254] on div at bounding box center [472, 135] width 114 height 253
click at [506, 214] on div at bounding box center [472, 135] width 114 height 253
click at [435, 46] on div at bounding box center [472, 135] width 114 height 253
click at [426, 48] on div at bounding box center [472, 135] width 114 height 253
click at [513, 128] on div at bounding box center [472, 135] width 114 height 253
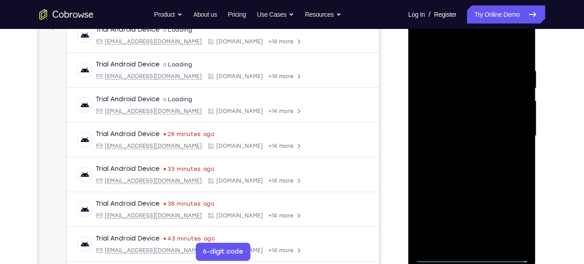
click at [465, 152] on div at bounding box center [472, 135] width 114 height 253
click at [452, 125] on div at bounding box center [472, 135] width 114 height 253
click at [453, 117] on div at bounding box center [472, 135] width 114 height 253
click at [462, 134] on div at bounding box center [472, 135] width 114 height 253
click at [477, 169] on div at bounding box center [472, 135] width 114 height 253
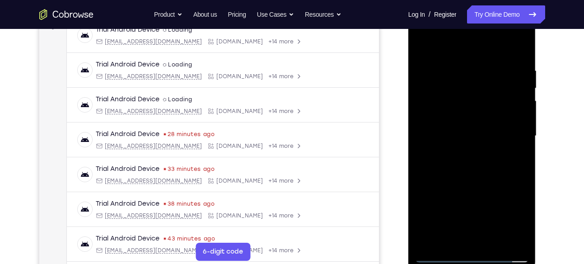
drag, startPoint x: 469, startPoint y: 51, endPoint x: 447, endPoint y: -44, distance: 97.8
click at [447, 3] on html "Online web based iOS Simulators and Android Emulators. Run iPhone, iPad, Mobile…" at bounding box center [472, 138] width 129 height 271
click at [468, 169] on div at bounding box center [472, 135] width 114 height 253
click at [494, 241] on div at bounding box center [472, 135] width 114 height 253
click at [485, 183] on div at bounding box center [472, 135] width 114 height 253
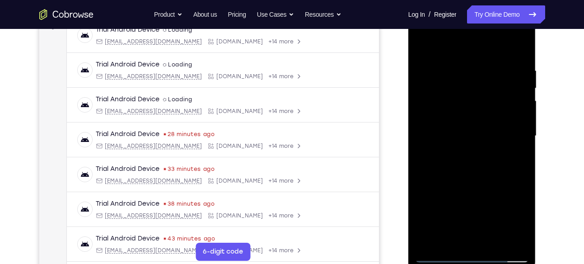
click at [466, 125] on div at bounding box center [472, 135] width 114 height 253
click at [464, 190] on div at bounding box center [472, 135] width 114 height 253
click at [484, 191] on div at bounding box center [472, 135] width 114 height 253
click at [447, 236] on div at bounding box center [472, 135] width 114 height 253
click at [499, 187] on div at bounding box center [472, 135] width 114 height 253
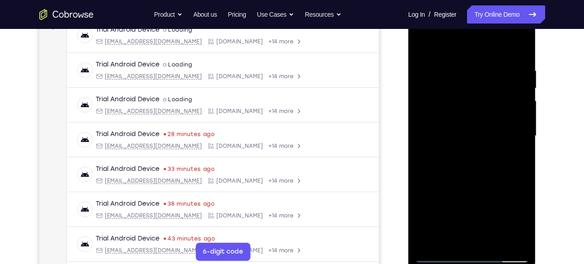
click at [499, 187] on div at bounding box center [472, 135] width 114 height 253
click at [521, 243] on div at bounding box center [472, 135] width 114 height 253
click at [495, 189] on div at bounding box center [472, 135] width 114 height 253
click at [497, 191] on div at bounding box center [472, 135] width 114 height 253
click at [421, 203] on div at bounding box center [472, 135] width 114 height 253
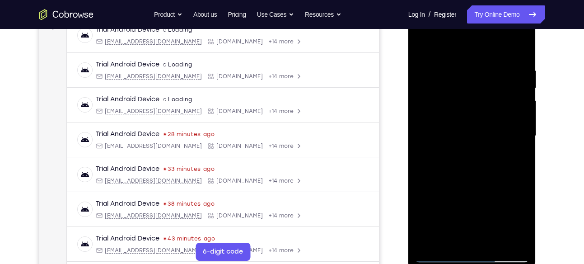
click at [446, 88] on div at bounding box center [472, 135] width 114 height 253
click at [502, 173] on div at bounding box center [472, 135] width 114 height 253
click at [452, 236] on div at bounding box center [472, 135] width 114 height 253
drag, startPoint x: 469, startPoint y: 212, endPoint x: 433, endPoint y: 62, distance: 154.2
click at [433, 62] on div at bounding box center [472, 135] width 114 height 253
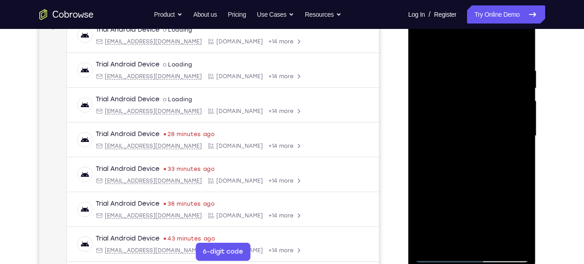
drag, startPoint x: 467, startPoint y: 225, endPoint x: 438, endPoint y: 71, distance: 156.1
click at [438, 71] on div at bounding box center [472, 135] width 114 height 253
drag, startPoint x: 474, startPoint y: 214, endPoint x: 449, endPoint y: 116, distance: 101.1
click at [449, 116] on div at bounding box center [472, 135] width 114 height 253
drag, startPoint x: 474, startPoint y: 189, endPoint x: 474, endPoint y: 239, distance: 50.1
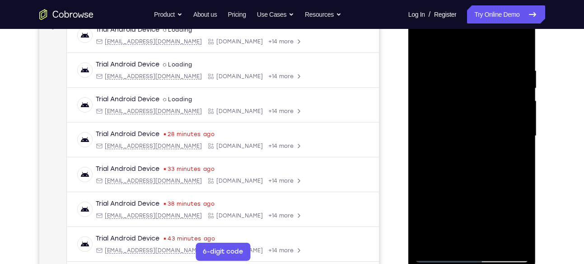
click at [474, 239] on div at bounding box center [472, 135] width 114 height 253
click at [496, 192] on div at bounding box center [472, 135] width 114 height 253
click at [516, 146] on div at bounding box center [472, 135] width 114 height 253
click at [425, 47] on div at bounding box center [472, 135] width 114 height 253
click at [441, 116] on div at bounding box center [472, 135] width 114 height 253
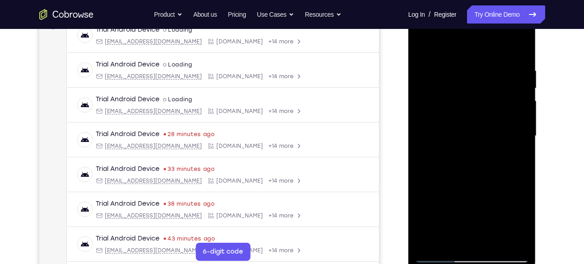
drag, startPoint x: 440, startPoint y: 127, endPoint x: 455, endPoint y: 102, distance: 29.8
click at [455, 102] on div at bounding box center [472, 135] width 114 height 253
click at [426, 46] on div at bounding box center [472, 135] width 114 height 253
click at [448, 113] on div at bounding box center [472, 135] width 114 height 253
click at [454, 121] on div at bounding box center [472, 135] width 114 height 253
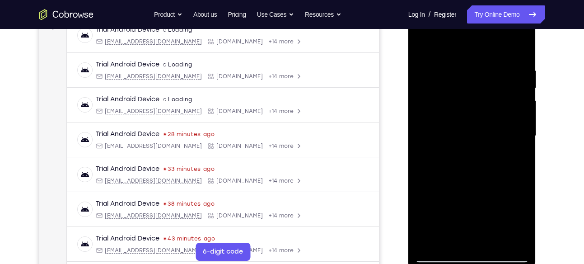
click at [423, 48] on div at bounding box center [472, 135] width 114 height 253
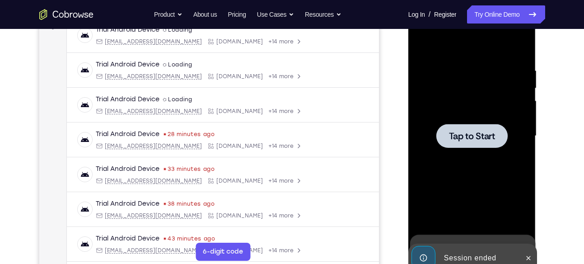
click at [460, 135] on span "Tap to Start" at bounding box center [472, 135] width 46 height 9
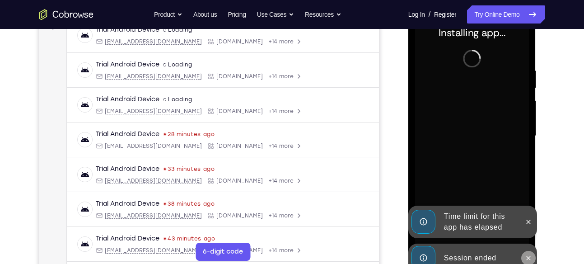
click at [527, 254] on icon at bounding box center [527, 257] width 7 height 7
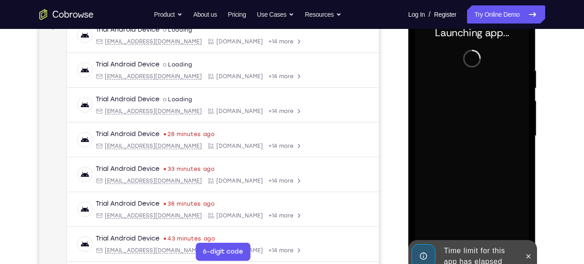
click at [527, 254] on icon at bounding box center [528, 256] width 4 height 4
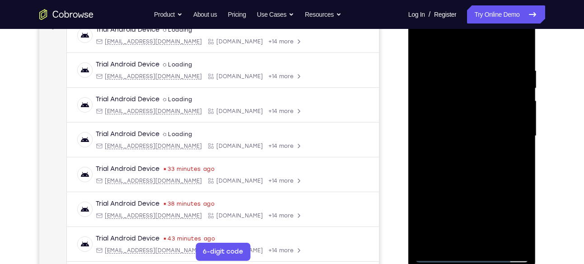
click at [470, 254] on div at bounding box center [472, 135] width 114 height 253
click at [512, 216] on div at bounding box center [472, 135] width 114 height 253
click at [435, 51] on div at bounding box center [472, 135] width 114 height 253
click at [507, 134] on div at bounding box center [472, 135] width 114 height 253
click at [463, 149] on div at bounding box center [472, 135] width 114 height 253
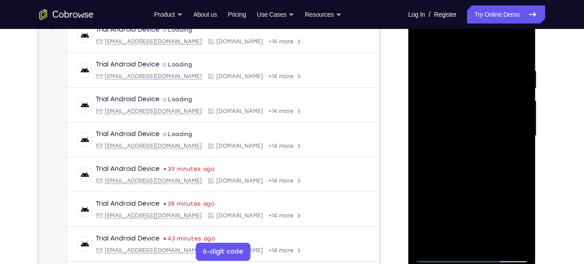
click at [464, 129] on div at bounding box center [472, 135] width 114 height 253
click at [462, 116] on div at bounding box center [472, 135] width 114 height 253
click at [514, 116] on div at bounding box center [472, 135] width 114 height 253
click at [487, 134] on div at bounding box center [472, 135] width 114 height 253
click at [473, 169] on div at bounding box center [472, 135] width 114 height 253
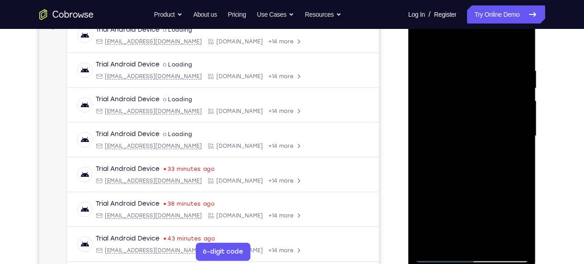
click at [489, 185] on div at bounding box center [472, 135] width 114 height 253
click at [452, 68] on div at bounding box center [472, 135] width 114 height 253
click at [516, 90] on div at bounding box center [472, 135] width 114 height 253
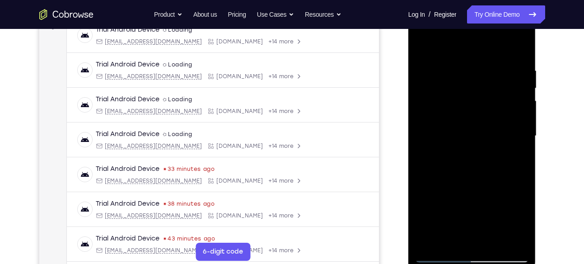
click at [516, 90] on div at bounding box center [472, 135] width 114 height 253
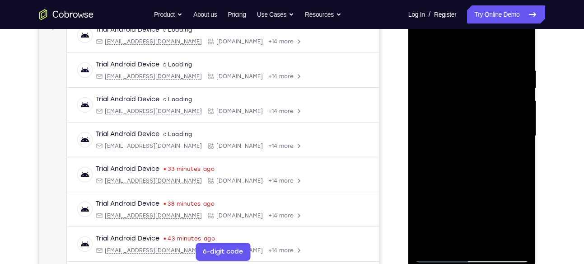
click at [516, 90] on div at bounding box center [472, 135] width 114 height 253
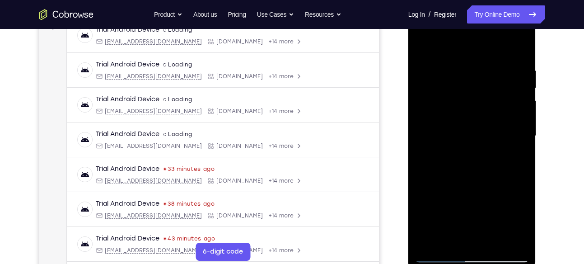
click at [519, 49] on div at bounding box center [472, 135] width 114 height 253
click at [482, 150] on div at bounding box center [472, 135] width 114 height 253
click at [493, 241] on div at bounding box center [472, 135] width 114 height 253
click at [487, 180] on div at bounding box center [472, 135] width 114 height 253
click at [453, 122] on div at bounding box center [472, 135] width 114 height 253
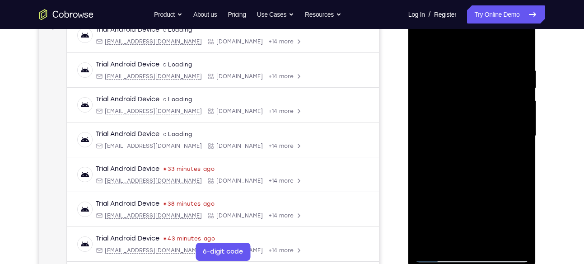
drag, startPoint x: 453, startPoint y: 122, endPoint x: 466, endPoint y: 214, distance: 92.9
click at [466, 214] on div at bounding box center [472, 135] width 114 height 253
drag, startPoint x: 443, startPoint y: 111, endPoint x: 462, endPoint y: 217, distance: 107.2
click at [462, 217] on div at bounding box center [472, 135] width 114 height 253
drag, startPoint x: 448, startPoint y: 84, endPoint x: 459, endPoint y: 171, distance: 87.8
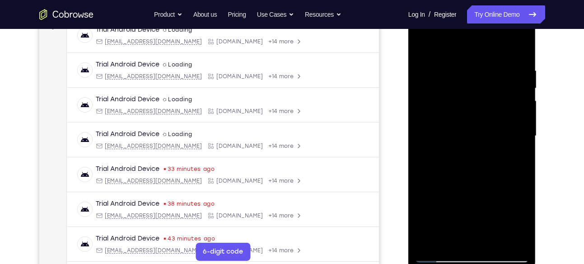
click at [459, 171] on div at bounding box center [472, 135] width 114 height 253
click at [457, 88] on div at bounding box center [472, 135] width 114 height 253
click at [524, 108] on div at bounding box center [472, 136] width 114 height 253
drag, startPoint x: 484, startPoint y: 97, endPoint x: 492, endPoint y: 171, distance: 74.4
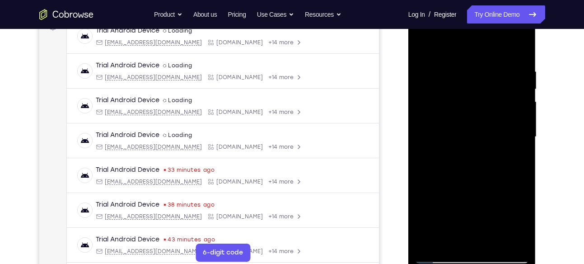
click at [492, 171] on div at bounding box center [472, 136] width 114 height 253
drag, startPoint x: 488, startPoint y: 72, endPoint x: 501, endPoint y: 167, distance: 95.6
click at [501, 167] on div at bounding box center [472, 136] width 114 height 253
click at [436, 154] on div at bounding box center [472, 136] width 114 height 253
click at [521, 132] on div at bounding box center [472, 136] width 114 height 253
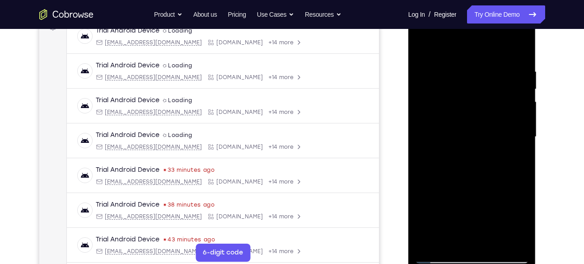
click at [521, 104] on div at bounding box center [472, 136] width 114 height 253
click at [459, 152] on div at bounding box center [472, 136] width 114 height 253
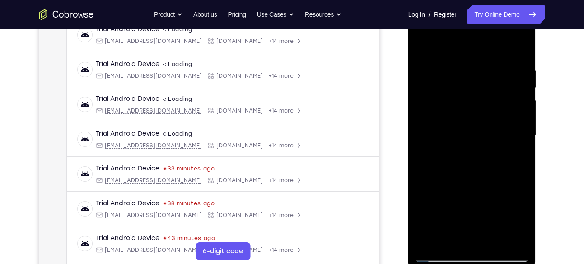
click at [528, 134] on div at bounding box center [472, 136] width 128 height 269
click at [524, 136] on div at bounding box center [472, 135] width 114 height 253
click at [477, 153] on div at bounding box center [472, 135] width 114 height 253
click at [518, 144] on div at bounding box center [472, 135] width 114 height 253
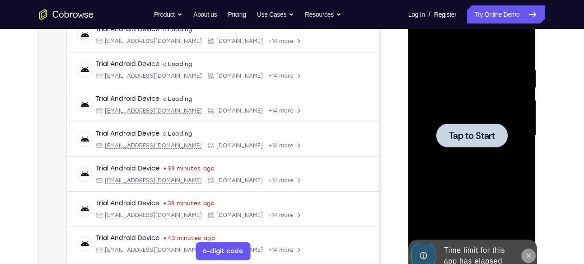
click at [528, 254] on icon at bounding box center [527, 255] width 7 height 7
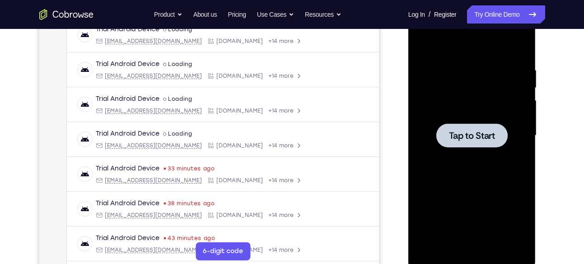
click at [483, 140] on span "Tap to Start" at bounding box center [472, 135] width 46 height 9
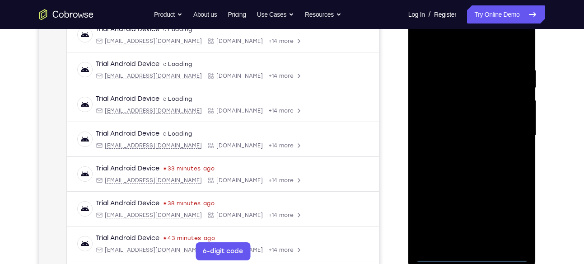
click at [473, 255] on div at bounding box center [472, 135] width 114 height 253
click at [511, 218] on div at bounding box center [472, 135] width 114 height 253
click at [429, 49] on div at bounding box center [472, 135] width 114 height 253
click at [511, 129] on div at bounding box center [472, 135] width 114 height 253
click at [464, 152] on div at bounding box center [472, 135] width 114 height 253
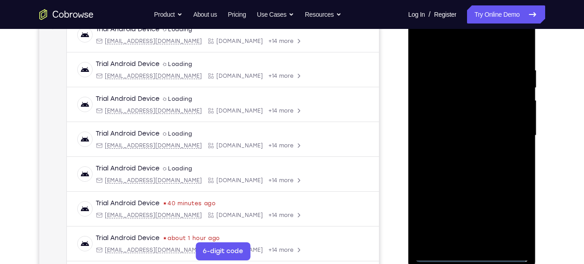
click at [464, 152] on div at bounding box center [472, 135] width 114 height 253
click at [460, 128] on div at bounding box center [472, 135] width 114 height 253
click at [459, 115] on div at bounding box center [472, 135] width 114 height 253
click at [474, 133] on div at bounding box center [472, 135] width 114 height 253
click at [480, 169] on div at bounding box center [472, 135] width 114 height 253
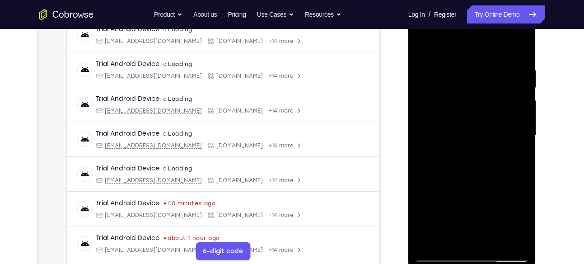
click at [480, 169] on div at bounding box center [472, 135] width 114 height 253
click at [496, 240] on div at bounding box center [472, 135] width 114 height 253
click at [481, 185] on div at bounding box center [472, 135] width 114 height 253
click at [486, 121] on div at bounding box center [472, 135] width 114 height 253
click at [459, 234] on div at bounding box center [472, 135] width 114 height 253
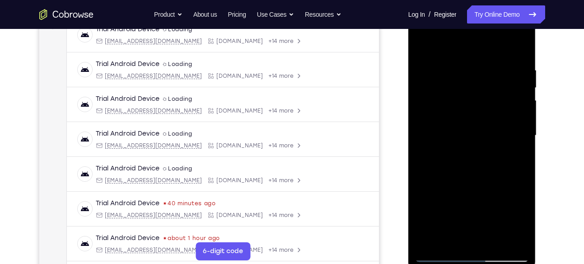
click at [453, 238] on div at bounding box center [472, 135] width 114 height 253
click at [495, 188] on div at bounding box center [472, 135] width 114 height 253
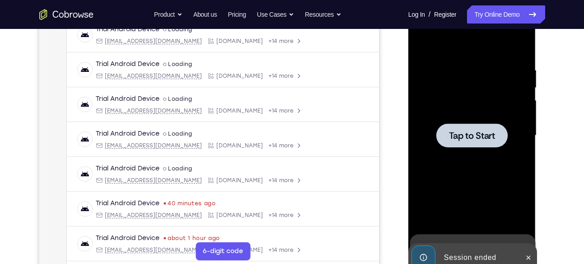
click at [460, 136] on span "Tap to Start" at bounding box center [472, 135] width 46 height 9
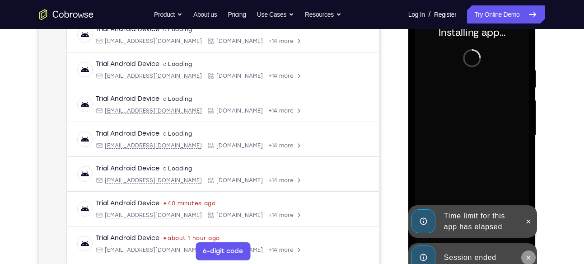
click at [523, 253] on button at bounding box center [528, 257] width 14 height 14
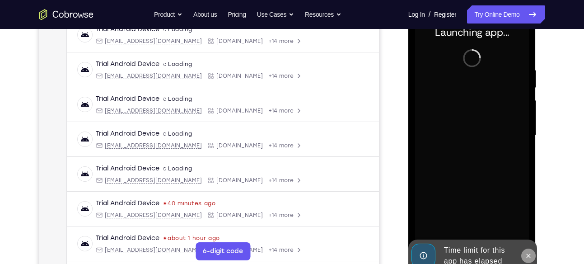
click at [529, 252] on icon at bounding box center [527, 255] width 7 height 7
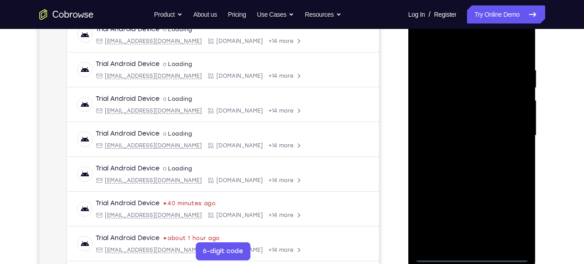
click at [469, 254] on div at bounding box center [472, 135] width 114 height 253
click at [513, 220] on div at bounding box center [472, 135] width 114 height 253
click at [440, 44] on div at bounding box center [472, 135] width 114 height 253
click at [513, 136] on div at bounding box center [472, 135] width 114 height 253
click at [462, 154] on div at bounding box center [472, 135] width 114 height 253
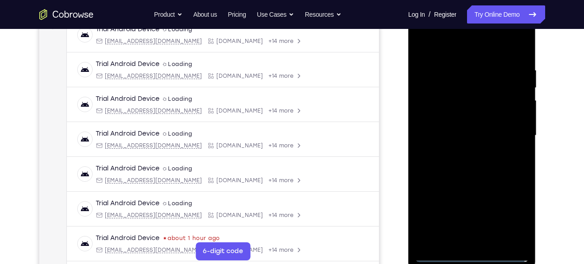
click at [466, 131] on div at bounding box center [472, 135] width 114 height 253
click at [465, 120] on div at bounding box center [472, 135] width 114 height 253
click at [471, 137] on div at bounding box center [472, 135] width 114 height 253
click at [468, 171] on div at bounding box center [472, 135] width 114 height 253
click at [495, 241] on div at bounding box center [472, 135] width 114 height 253
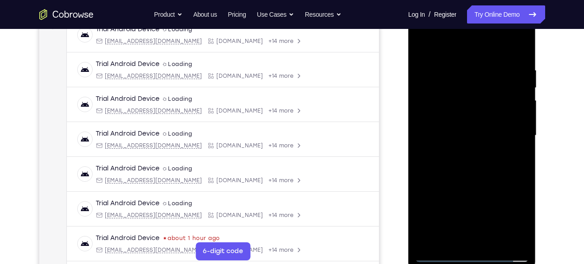
click at [476, 184] on div at bounding box center [472, 135] width 114 height 253
click at [468, 125] on div at bounding box center [472, 135] width 114 height 253
click at [464, 208] on div at bounding box center [472, 135] width 114 height 253
click at [496, 203] on div at bounding box center [472, 135] width 114 height 253
click at [450, 239] on div at bounding box center [472, 135] width 114 height 253
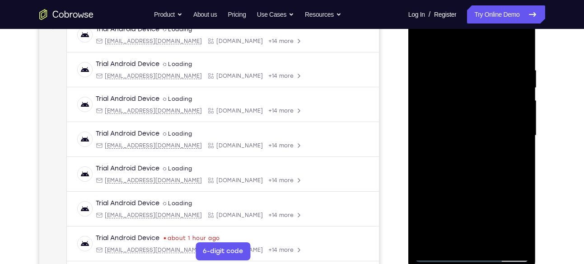
click at [517, 153] on div at bounding box center [472, 135] width 114 height 253
click at [457, 158] on div at bounding box center [472, 135] width 114 height 253
click at [452, 159] on div at bounding box center [472, 135] width 114 height 253
click at [521, 220] on div at bounding box center [472, 135] width 114 height 253
click at [457, 157] on div at bounding box center [472, 135] width 114 height 253
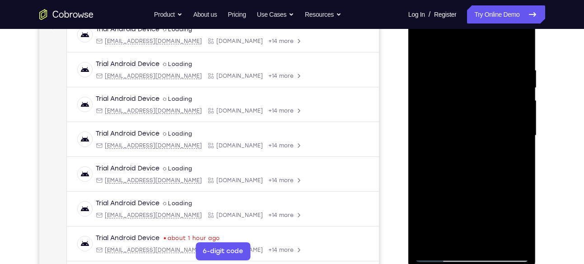
click at [477, 130] on div at bounding box center [472, 135] width 114 height 253
click at [510, 213] on div at bounding box center [472, 135] width 114 height 253
click at [521, 222] on div at bounding box center [472, 135] width 114 height 253
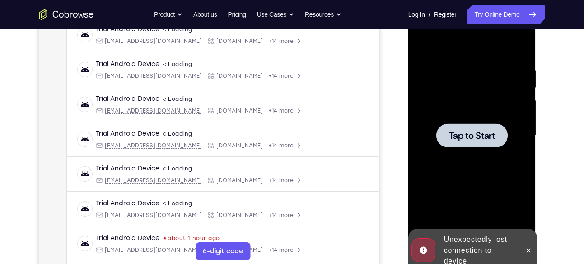
click at [489, 140] on span "Tap to Start" at bounding box center [472, 135] width 46 height 9
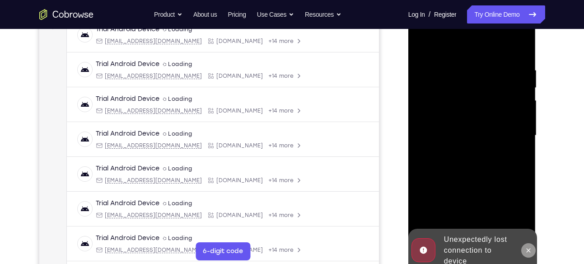
click at [531, 248] on icon at bounding box center [527, 249] width 7 height 7
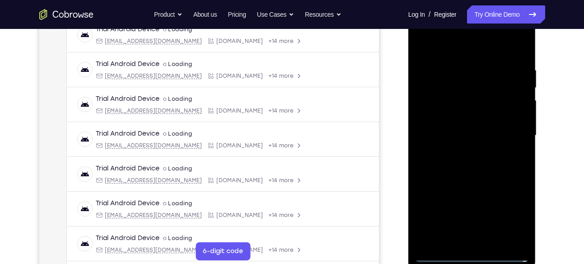
click at [471, 255] on div at bounding box center [472, 135] width 114 height 253
click at [514, 214] on div at bounding box center [472, 135] width 114 height 253
click at [438, 39] on div at bounding box center [472, 135] width 114 height 253
click at [507, 130] on div at bounding box center [472, 135] width 114 height 253
click at [463, 150] on div at bounding box center [472, 135] width 114 height 253
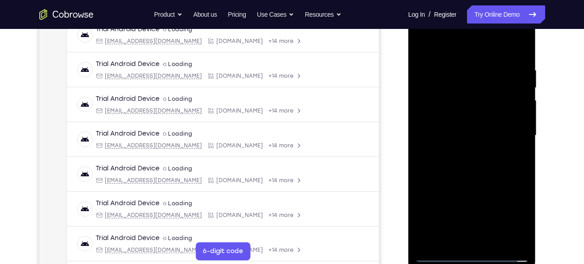
click at [460, 126] on div at bounding box center [472, 135] width 114 height 253
click at [459, 119] on div at bounding box center [472, 135] width 114 height 253
click at [469, 137] on div at bounding box center [472, 135] width 114 height 253
click at [486, 171] on div at bounding box center [472, 135] width 114 height 253
click at [493, 235] on div at bounding box center [472, 135] width 114 height 253
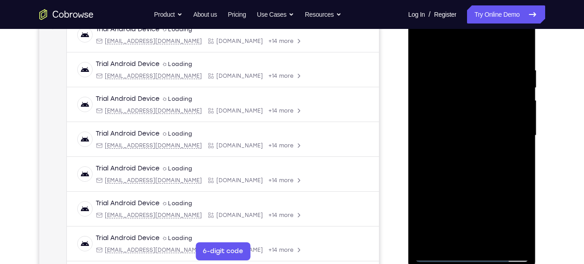
click at [480, 184] on div at bounding box center [472, 135] width 114 height 253
click at [472, 127] on div at bounding box center [472, 135] width 114 height 253
click at [491, 162] on div at bounding box center [472, 135] width 114 height 253
click at [512, 157] on div at bounding box center [472, 135] width 114 height 253
click at [522, 217] on div at bounding box center [472, 135] width 114 height 253
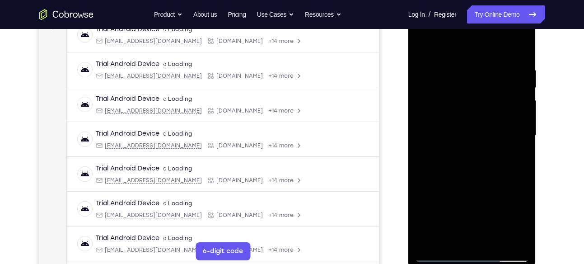
click at [522, 217] on div at bounding box center [472, 135] width 114 height 253
click at [422, 134] on div at bounding box center [472, 135] width 114 height 253
click at [487, 157] on div at bounding box center [472, 135] width 114 height 253
click at [488, 153] on div at bounding box center [472, 135] width 114 height 253
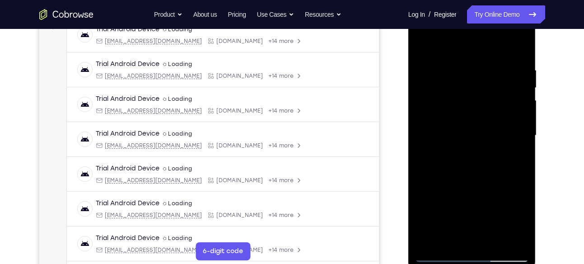
click at [509, 153] on div at bounding box center [472, 135] width 114 height 253
click at [522, 225] on div at bounding box center [472, 135] width 114 height 253
click at [433, 120] on div at bounding box center [472, 135] width 114 height 253
click at [428, 111] on div at bounding box center [472, 135] width 114 height 253
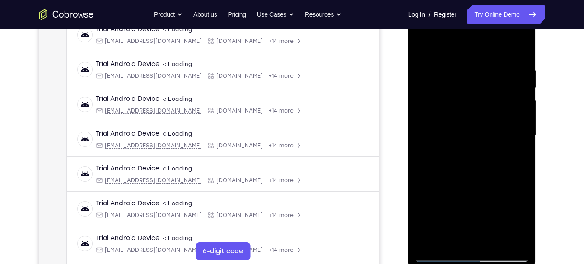
click at [468, 76] on div at bounding box center [472, 135] width 114 height 253
click at [512, 71] on div at bounding box center [472, 135] width 114 height 253
click at [505, 129] on div at bounding box center [472, 135] width 114 height 253
click at [490, 135] on div at bounding box center [472, 135] width 114 height 253
click at [512, 130] on div at bounding box center [472, 135] width 114 height 253
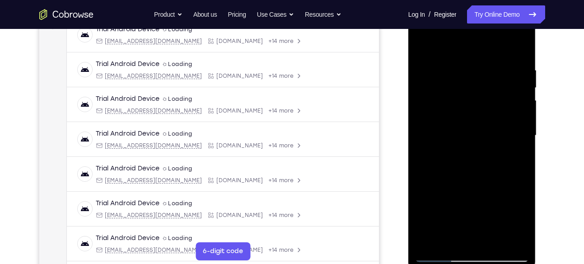
click at [525, 222] on div at bounding box center [472, 135] width 114 height 253
click at [421, 127] on div at bounding box center [472, 135] width 114 height 253
click at [504, 160] on div at bounding box center [472, 135] width 114 height 253
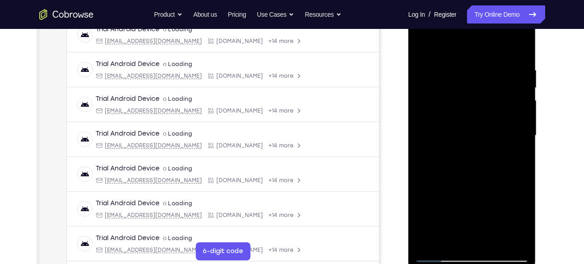
click at [492, 129] on div at bounding box center [472, 135] width 114 height 253
click at [513, 132] on div at bounding box center [472, 135] width 114 height 253
click at [522, 223] on div at bounding box center [472, 135] width 114 height 253
click at [449, 235] on div at bounding box center [472, 135] width 114 height 253
click at [496, 189] on div at bounding box center [472, 135] width 114 height 253
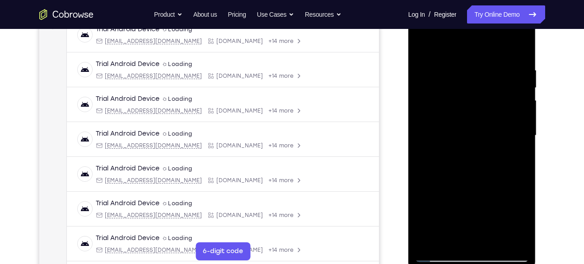
click at [431, 124] on div at bounding box center [472, 135] width 114 height 253
click at [470, 93] on div at bounding box center [472, 135] width 114 height 253
click at [511, 88] on div at bounding box center [472, 135] width 114 height 253
click at [424, 121] on div at bounding box center [472, 135] width 114 height 253
click at [493, 171] on div at bounding box center [472, 135] width 114 height 253
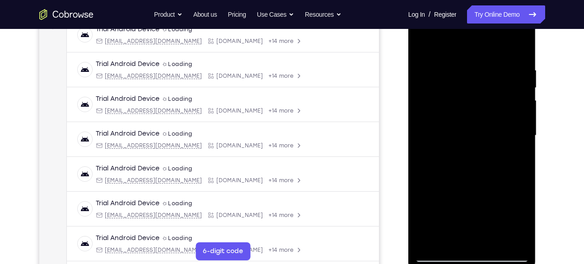
click at [511, 171] on div at bounding box center [472, 135] width 114 height 253
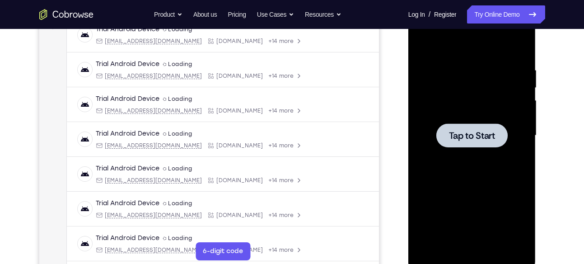
click at [495, 123] on div at bounding box center [471, 135] width 71 height 24
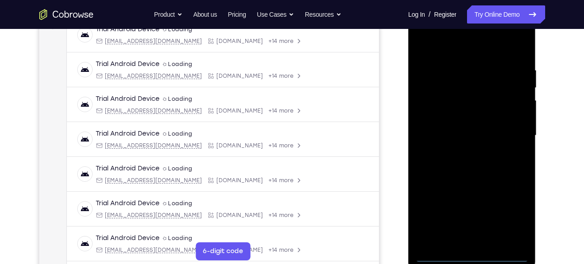
click at [475, 255] on div at bounding box center [472, 135] width 114 height 253
click at [509, 211] on div at bounding box center [472, 135] width 114 height 253
click at [426, 42] on div at bounding box center [472, 135] width 114 height 253
click at [516, 128] on div at bounding box center [472, 135] width 114 height 253
click at [464, 150] on div at bounding box center [472, 135] width 114 height 253
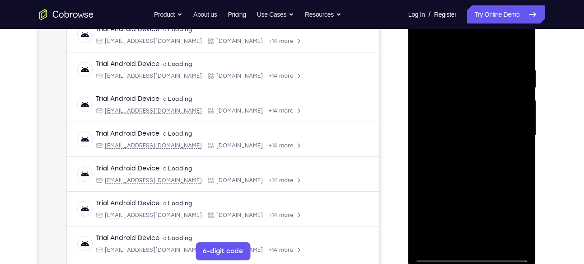
click at [474, 128] on div at bounding box center [472, 135] width 114 height 253
click at [472, 118] on div at bounding box center [472, 135] width 114 height 253
click at [479, 133] on div at bounding box center [472, 135] width 114 height 253
click at [473, 174] on div at bounding box center [472, 135] width 114 height 253
click at [492, 241] on div at bounding box center [472, 135] width 114 height 253
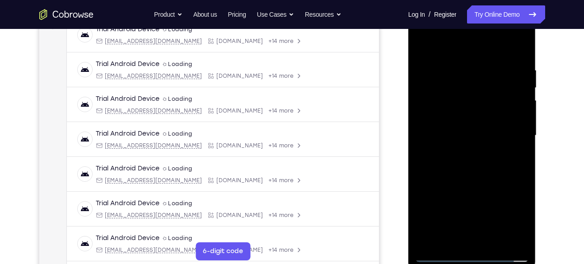
click at [461, 180] on div at bounding box center [472, 135] width 114 height 253
click at [459, 127] on div at bounding box center [472, 135] width 114 height 253
click at [491, 174] on div at bounding box center [472, 135] width 114 height 253
click at [511, 170] on div at bounding box center [472, 135] width 114 height 253
click at [522, 218] on div at bounding box center [472, 135] width 114 height 253
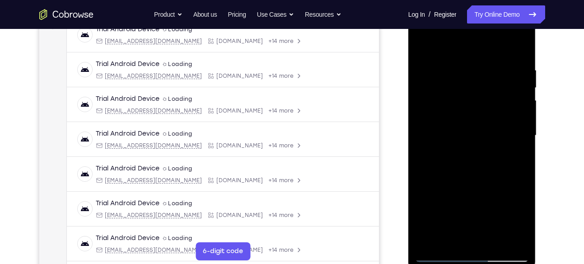
click at [522, 219] on div at bounding box center [472, 135] width 114 height 253
click at [459, 97] on div at bounding box center [472, 135] width 114 height 253
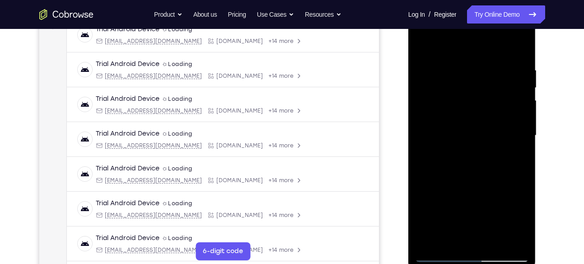
click at [487, 164] on div at bounding box center [472, 135] width 114 height 253
click at [450, 237] on div at bounding box center [472, 135] width 114 height 253
click at [494, 185] on div at bounding box center [472, 135] width 114 height 253
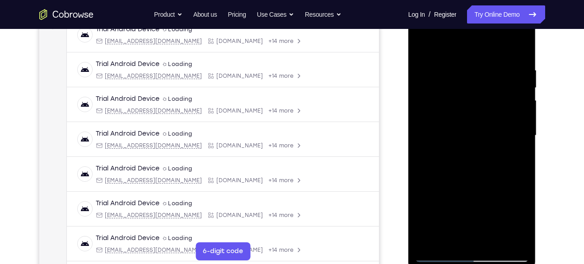
drag, startPoint x: 482, startPoint y: 196, endPoint x: 458, endPoint y: 63, distance: 135.9
click at [458, 63] on div at bounding box center [472, 135] width 114 height 253
drag, startPoint x: 478, startPoint y: 204, endPoint x: 462, endPoint y: 133, distance: 73.1
click at [462, 133] on div at bounding box center [472, 135] width 114 height 253
click at [424, 189] on div at bounding box center [472, 135] width 114 height 253
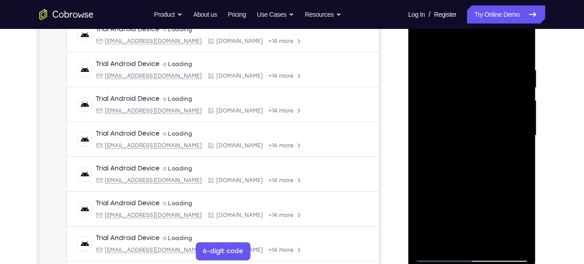
click at [513, 148] on div at bounding box center [472, 135] width 114 height 253
click at [465, 156] on div at bounding box center [472, 135] width 114 height 253
click at [452, 238] on div at bounding box center [472, 135] width 114 height 253
click at [437, 190] on div at bounding box center [472, 135] width 114 height 253
click at [429, 94] on div at bounding box center [472, 135] width 114 height 253
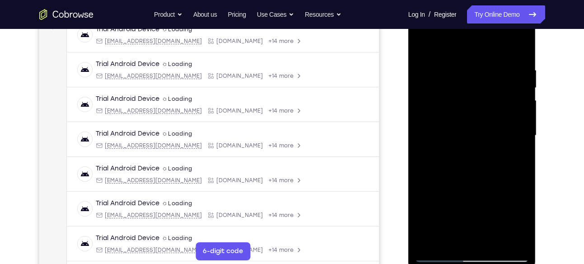
click at [484, 89] on div at bounding box center [472, 135] width 114 height 253
click at [510, 94] on div at bounding box center [472, 135] width 114 height 253
click at [431, 96] on div at bounding box center [472, 135] width 114 height 253
click at [444, 230] on div at bounding box center [472, 135] width 114 height 253
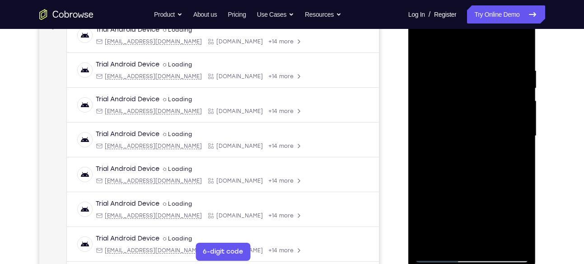
click at [446, 241] on div at bounding box center [472, 135] width 114 height 253
click at [436, 137] on div at bounding box center [472, 135] width 114 height 253
click at [491, 109] on div at bounding box center [472, 135] width 114 height 253
click at [511, 105] on div at bounding box center [472, 135] width 114 height 253
click at [523, 223] on div at bounding box center [472, 135] width 114 height 253
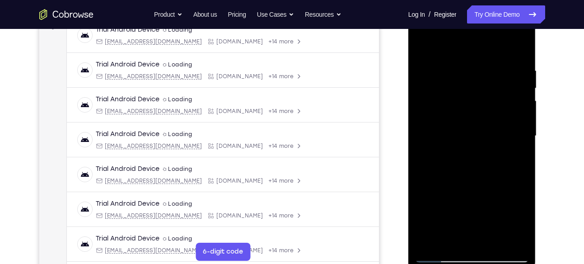
click at [442, 98] on div at bounding box center [472, 135] width 114 height 253
click at [497, 144] on div at bounding box center [472, 135] width 114 height 253
click at [513, 140] on div at bounding box center [472, 135] width 114 height 253
click at [431, 107] on div at bounding box center [472, 135] width 114 height 253
click at [464, 221] on div at bounding box center [472, 135] width 114 height 253
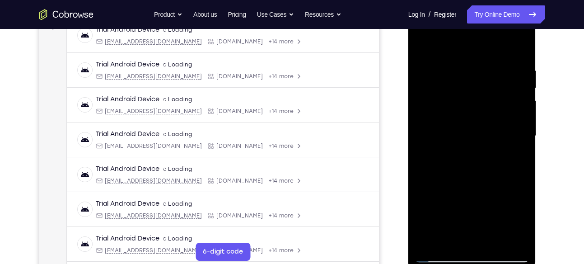
click at [482, 219] on div at bounding box center [472, 135] width 114 height 253
click at [518, 221] on div at bounding box center [472, 135] width 114 height 253
click at [450, 240] on div at bounding box center [472, 135] width 114 height 253
click at [423, 186] on div at bounding box center [472, 135] width 114 height 253
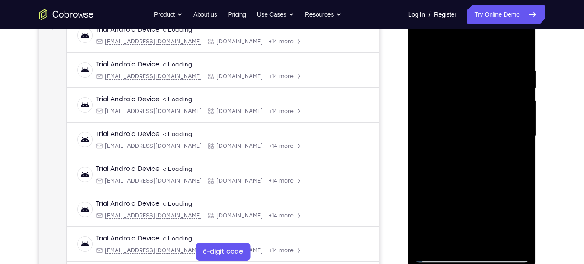
click at [430, 186] on div at bounding box center [472, 135] width 114 height 253
click at [512, 149] on div at bounding box center [472, 135] width 114 height 253
click at [461, 108] on div at bounding box center [472, 135] width 114 height 253
click at [510, 182] on div at bounding box center [472, 135] width 114 height 253
click at [425, 49] on div at bounding box center [472, 135] width 114 height 253
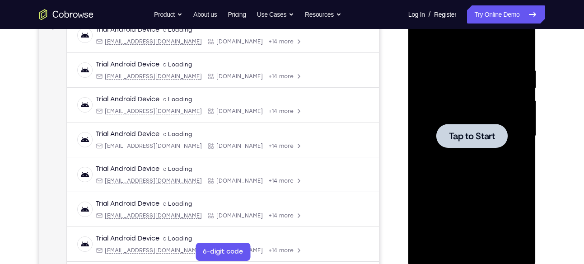
click at [454, 120] on div at bounding box center [472, 135] width 114 height 253
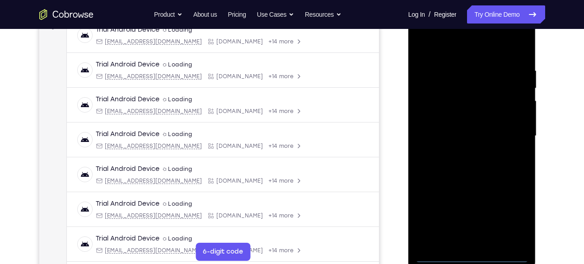
click at [472, 256] on div at bounding box center [472, 135] width 114 height 253
click at [506, 219] on div at bounding box center [472, 135] width 114 height 253
click at [447, 45] on div at bounding box center [472, 135] width 114 height 253
click at [511, 130] on div at bounding box center [472, 135] width 114 height 253
click at [459, 151] on div at bounding box center [472, 135] width 114 height 253
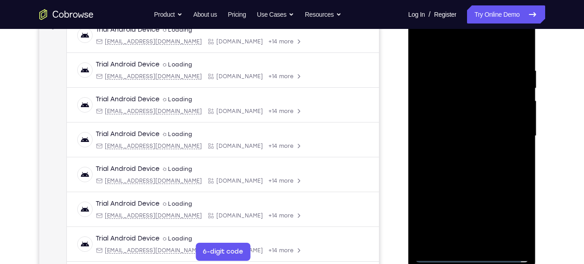
click at [451, 130] on div at bounding box center [472, 135] width 114 height 253
click at [453, 116] on div at bounding box center [472, 135] width 114 height 253
click at [468, 137] on div at bounding box center [472, 135] width 114 height 253
click at [480, 171] on div at bounding box center [472, 135] width 114 height 253
click at [495, 244] on div at bounding box center [472, 135] width 114 height 253
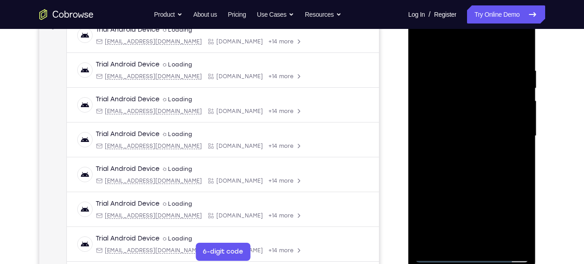
click at [472, 184] on div at bounding box center [472, 135] width 114 height 253
click at [468, 129] on div at bounding box center [472, 135] width 114 height 253
click at [460, 176] on div at bounding box center [472, 135] width 114 height 253
click at [488, 178] on div at bounding box center [472, 135] width 114 height 253
click at [451, 238] on div at bounding box center [472, 135] width 114 height 253
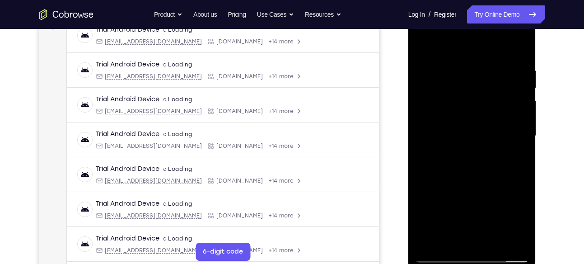
click at [497, 187] on div at bounding box center [472, 135] width 114 height 253
click at [495, 196] on div at bounding box center [472, 135] width 114 height 253
click at [511, 153] on div at bounding box center [472, 135] width 114 height 253
click at [455, 125] on div at bounding box center [472, 135] width 114 height 253
click at [489, 189] on div at bounding box center [472, 135] width 114 height 253
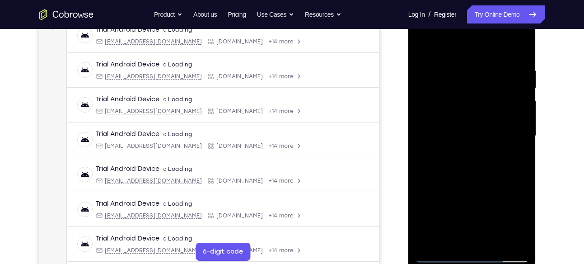
click at [512, 185] on div at bounding box center [472, 135] width 114 height 253
click at [445, 159] on div at bounding box center [472, 135] width 114 height 253
click at [424, 45] on div at bounding box center [472, 135] width 114 height 253
click at [424, 43] on div at bounding box center [472, 135] width 114 height 253
click at [469, 55] on div at bounding box center [472, 135] width 114 height 253
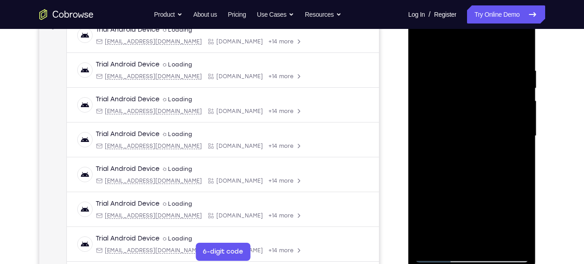
scroll to position [147, 0]
click at [424, 46] on div at bounding box center [472, 135] width 114 height 253
click at [511, 105] on div at bounding box center [472, 135] width 114 height 253
click at [422, 42] on div at bounding box center [472, 135] width 114 height 253
click at [469, 116] on div at bounding box center [472, 135] width 114 height 253
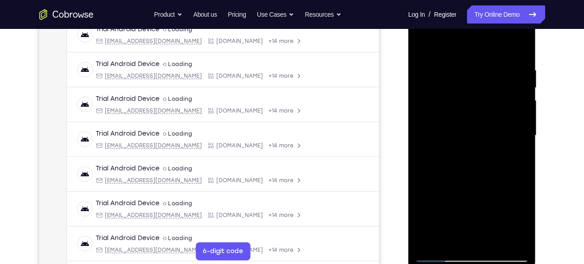
click at [423, 41] on div at bounding box center [472, 135] width 114 height 253
click at [428, 66] on div at bounding box center [472, 135] width 114 height 253
click at [505, 236] on div at bounding box center [472, 135] width 114 height 253
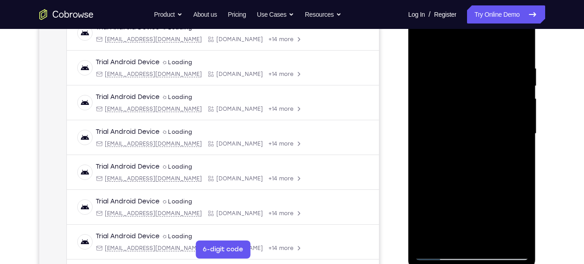
click at [503, 83] on div at bounding box center [472, 133] width 114 height 253
click at [508, 76] on div at bounding box center [472, 133] width 114 height 253
click at [433, 64] on div at bounding box center [472, 133] width 114 height 253
click at [520, 110] on div at bounding box center [472, 133] width 114 height 253
click at [519, 46] on div at bounding box center [472, 133] width 114 height 253
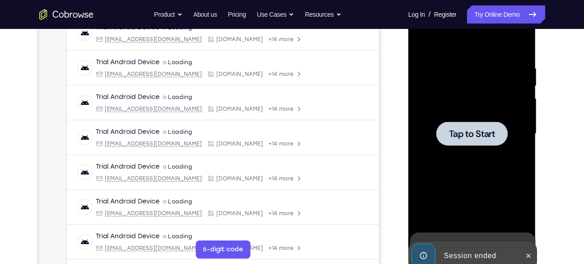
click at [474, 144] on div at bounding box center [471, 133] width 71 height 24
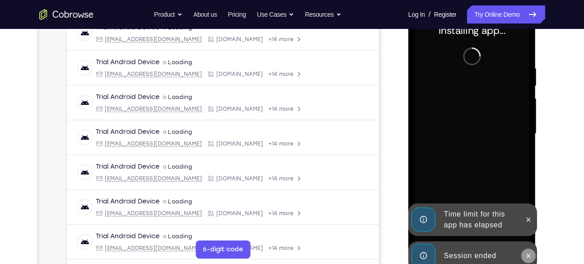
click at [528, 253] on icon at bounding box center [527, 255] width 7 height 7
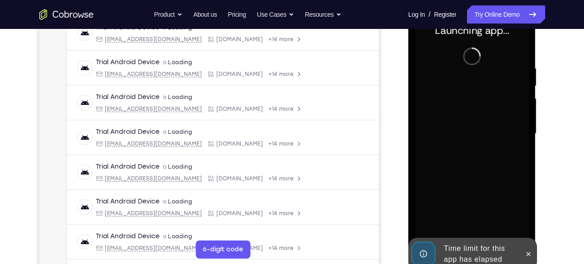
click at [528, 253] on icon at bounding box center [528, 253] width 4 height 4
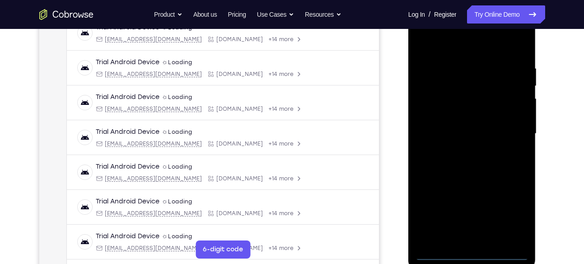
click at [475, 250] on div at bounding box center [472, 133] width 114 height 253
click at [473, 252] on div at bounding box center [472, 133] width 114 height 253
click at [505, 213] on div at bounding box center [472, 133] width 114 height 253
click at [436, 44] on div at bounding box center [472, 133] width 114 height 253
click at [505, 125] on div at bounding box center [472, 133] width 114 height 253
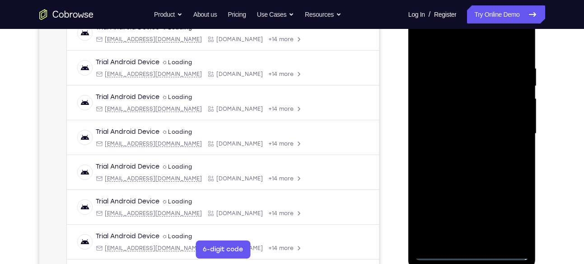
click at [463, 146] on div at bounding box center [472, 133] width 114 height 253
click at [471, 119] on div at bounding box center [472, 133] width 114 height 253
click at [470, 118] on div at bounding box center [472, 133] width 114 height 253
click at [476, 130] on div at bounding box center [472, 133] width 114 height 253
click at [462, 171] on div at bounding box center [472, 133] width 114 height 253
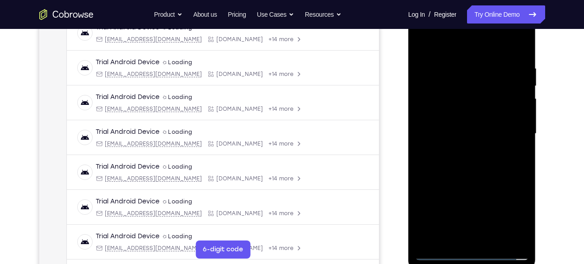
click at [496, 240] on div at bounding box center [472, 133] width 114 height 253
click at [473, 181] on div at bounding box center [472, 133] width 114 height 253
click at [462, 116] on div at bounding box center [472, 133] width 114 height 253
click at [444, 235] on div at bounding box center [472, 133] width 114 height 253
click at [515, 222] on div at bounding box center [472, 133] width 114 height 253
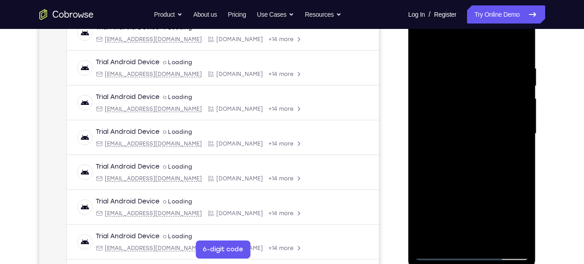
click at [520, 221] on div at bounding box center [472, 133] width 114 height 253
click at [448, 240] on div at bounding box center [472, 133] width 114 height 253
click at [496, 182] on div at bounding box center [472, 133] width 114 height 253
click at [434, 137] on div at bounding box center [472, 133] width 114 height 253
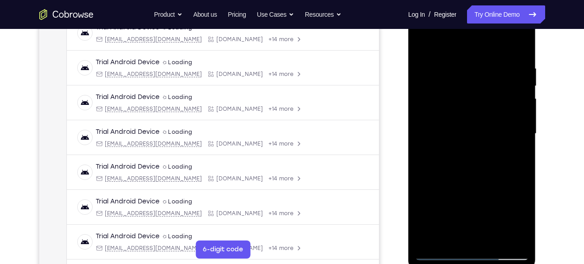
click at [505, 189] on div at bounding box center [472, 133] width 114 height 253
click at [510, 188] on div at bounding box center [472, 133] width 114 height 253
click at [448, 234] on div at bounding box center [472, 133] width 114 height 253
click at [425, 188] on div at bounding box center [472, 133] width 114 height 253
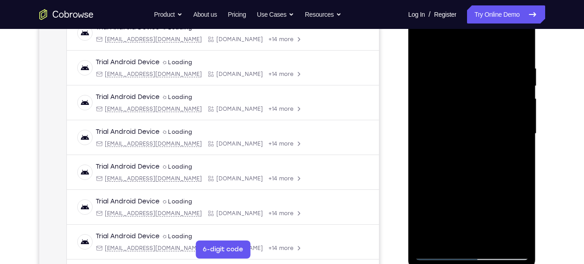
click at [420, 44] on div at bounding box center [472, 133] width 114 height 253
click at [454, 68] on div at bounding box center [472, 133] width 114 height 253
click at [517, 132] on div at bounding box center [472, 133] width 114 height 253
click at [516, 46] on div at bounding box center [472, 133] width 114 height 253
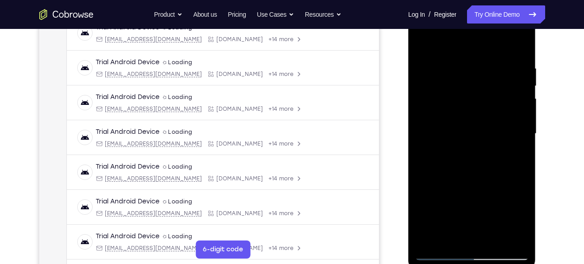
click at [450, 243] on div at bounding box center [472, 133] width 114 height 253
click at [455, 42] on div at bounding box center [472, 133] width 114 height 253
click at [454, 123] on div at bounding box center [472, 133] width 114 height 253
click at [429, 66] on div at bounding box center [472, 133] width 114 height 253
click at [507, 85] on div at bounding box center [472, 133] width 114 height 253
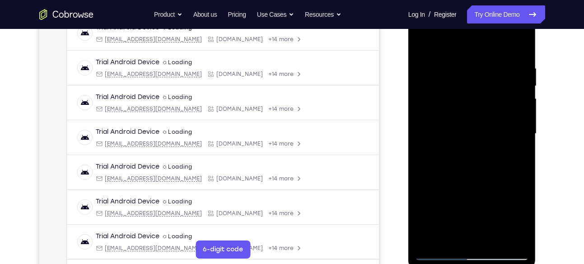
click at [507, 78] on div at bounding box center [472, 133] width 114 height 253
drag, startPoint x: 476, startPoint y: 190, endPoint x: 447, endPoint y: 95, distance: 99.9
click at [447, 95] on div at bounding box center [472, 133] width 114 height 253
drag, startPoint x: 481, startPoint y: 185, endPoint x: 469, endPoint y: 74, distance: 111.2
click at [469, 74] on div at bounding box center [472, 133] width 114 height 253
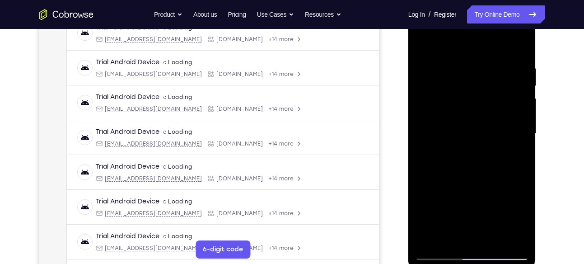
drag, startPoint x: 481, startPoint y: 183, endPoint x: 468, endPoint y: 83, distance: 100.5
click at [468, 83] on div at bounding box center [472, 133] width 114 height 253
drag, startPoint x: 490, startPoint y: 182, endPoint x: 466, endPoint y: 54, distance: 129.9
click at [466, 54] on div at bounding box center [472, 133] width 114 height 253
drag, startPoint x: 483, startPoint y: 172, endPoint x: 462, endPoint y: 58, distance: 116.1
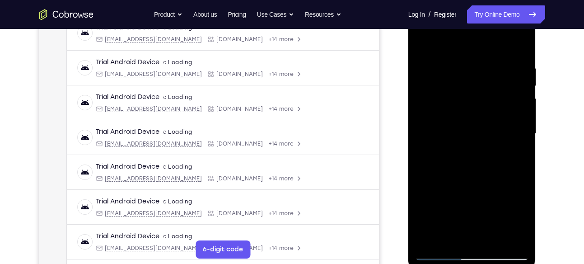
click at [462, 58] on div at bounding box center [472, 133] width 114 height 253
drag, startPoint x: 486, startPoint y: 170, endPoint x: 467, endPoint y: 57, distance: 114.5
click at [467, 57] on div at bounding box center [472, 133] width 114 height 253
drag, startPoint x: 497, startPoint y: 224, endPoint x: 486, endPoint y: 130, distance: 95.4
click at [486, 130] on div at bounding box center [472, 133] width 114 height 253
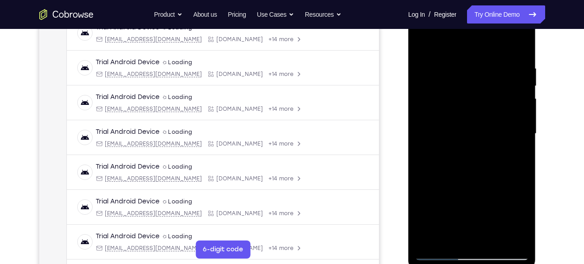
drag, startPoint x: 487, startPoint y: 155, endPoint x: 468, endPoint y: 286, distance: 132.6
click at [468, 263] on html "Online web based iOS Simulators and Android Emulators. Run iPhone, iPad, Mobile…" at bounding box center [472, 135] width 129 height 271
drag, startPoint x: 439, startPoint y: 107, endPoint x: 437, endPoint y: 272, distance: 165.2
click at [437, 263] on html "Online web based iOS Simulators and Android Emulators. Run iPhone, iPad, Mobile…" at bounding box center [472, 135] width 129 height 271
drag, startPoint x: 438, startPoint y: 115, endPoint x: 438, endPoint y: 272, distance: 157.5
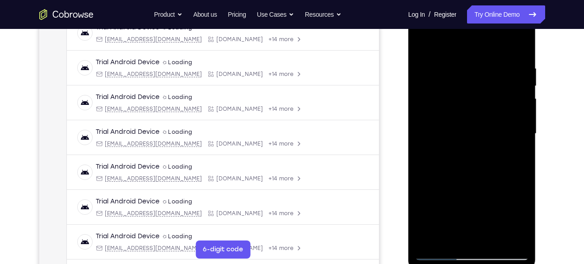
click at [438, 263] on html "Online web based iOS Simulators and Android Emulators. Run iPhone, iPad, Mobile…" at bounding box center [472, 135] width 129 height 271
drag, startPoint x: 452, startPoint y: 130, endPoint x: 478, endPoint y: 281, distance: 153.5
click at [478, 263] on html "Online web based iOS Simulators and Android Emulators. Run iPhone, iPad, Mobile…" at bounding box center [472, 135] width 129 height 271
click at [429, 77] on div at bounding box center [472, 133] width 114 height 253
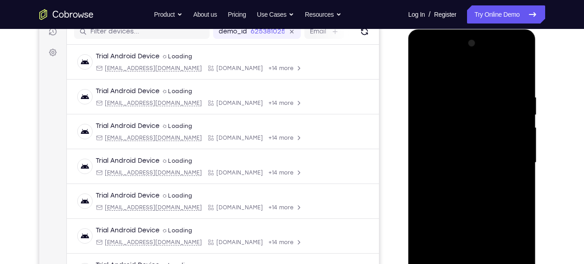
scroll to position [120, 0]
click at [524, 89] on div at bounding box center [472, 162] width 114 height 253
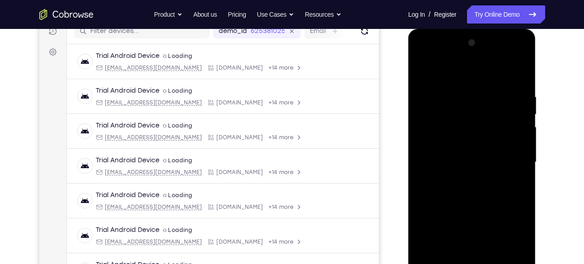
click at [521, 49] on div at bounding box center [472, 162] width 114 height 253
click at [422, 71] on div at bounding box center [472, 162] width 114 height 253
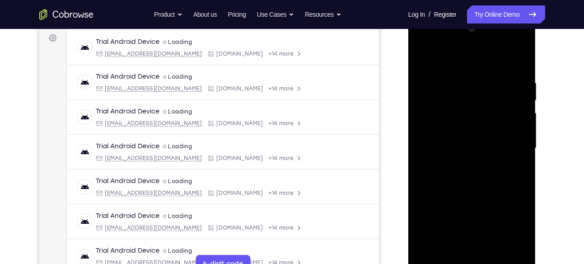
scroll to position [131, 0]
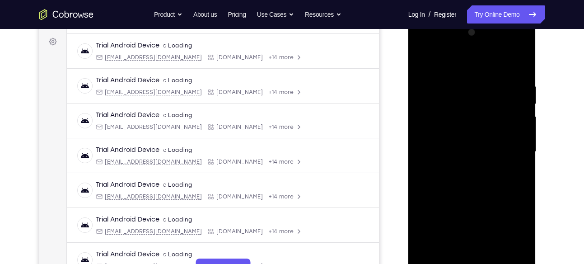
click at [507, 133] on div at bounding box center [472, 151] width 114 height 253
click at [426, 59] on div at bounding box center [472, 151] width 114 height 253
click at [520, 59] on div at bounding box center [472, 151] width 114 height 253
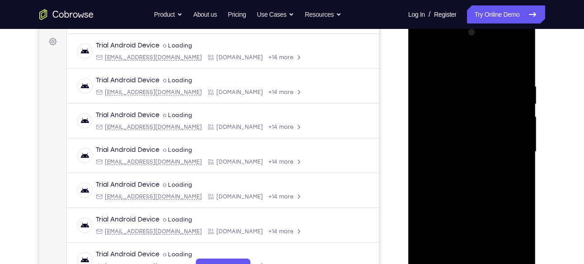
click at [435, 122] on div at bounding box center [472, 151] width 114 height 253
click at [424, 57] on div at bounding box center [472, 151] width 114 height 253
click at [506, 170] on div at bounding box center [472, 151] width 114 height 253
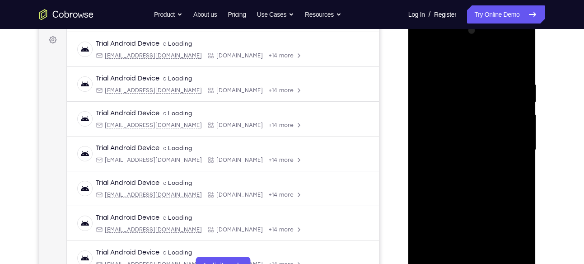
drag, startPoint x: 485, startPoint y: 200, endPoint x: 492, endPoint y: 57, distance: 143.3
click at [492, 57] on div at bounding box center [472, 149] width 114 height 253
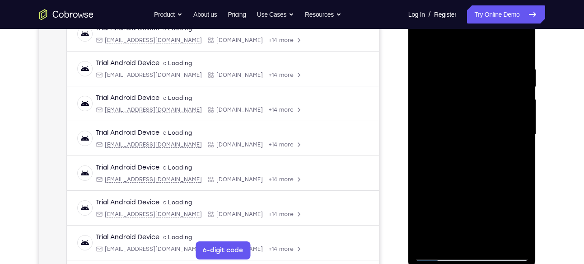
scroll to position [148, 0]
click at [440, 250] on div at bounding box center [472, 134] width 114 height 253
click at [440, 251] on div at bounding box center [472, 134] width 114 height 253
drag, startPoint x: 468, startPoint y: 134, endPoint x: 454, endPoint y: 280, distance: 146.5
click at [454, 263] on html "Online web based iOS Simulators and Android Emulators. Run iPhone, iPad, Mobile…" at bounding box center [472, 136] width 129 height 271
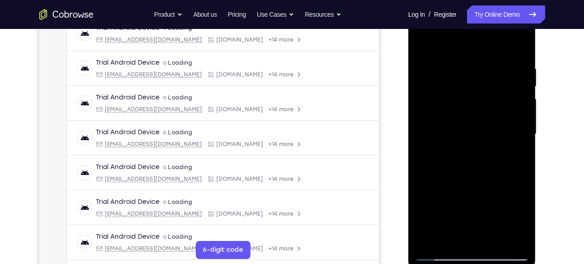
click at [507, 137] on div at bounding box center [472, 134] width 114 height 253
click at [440, 250] on div at bounding box center [472, 134] width 114 height 253
drag, startPoint x: 477, startPoint y: 130, endPoint x: 447, endPoint y: 286, distance: 159.0
click at [447, 263] on html "Online web based iOS Simulators and Android Emulators. Run iPhone, iPad, Mobile…" at bounding box center [472, 136] width 129 height 271
click at [496, 115] on div at bounding box center [472, 134] width 114 height 253
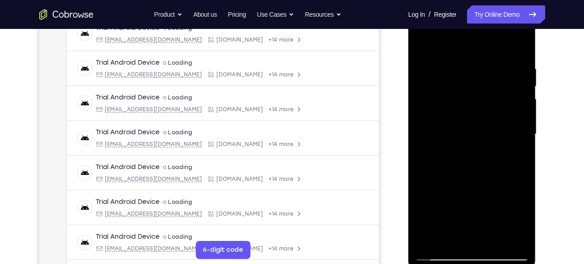
drag, startPoint x: 486, startPoint y: 164, endPoint x: 475, endPoint y: 44, distance: 120.5
click at [475, 44] on div at bounding box center [472, 134] width 114 height 253
drag, startPoint x: 479, startPoint y: 183, endPoint x: 455, endPoint y: 74, distance: 111.4
click at [455, 74] on div at bounding box center [472, 134] width 114 height 253
drag, startPoint x: 489, startPoint y: 185, endPoint x: 409, endPoint y: 10, distance: 192.1
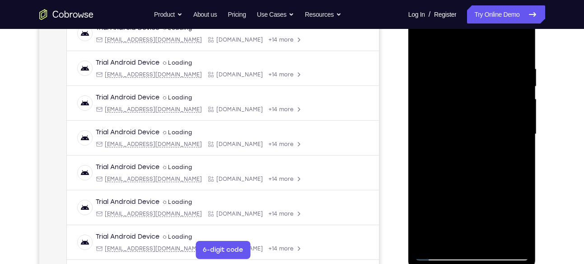
click at [409, 10] on div at bounding box center [472, 135] width 128 height 269
drag, startPoint x: 469, startPoint y: 142, endPoint x: 421, endPoint y: 286, distance: 151.7
click at [421, 263] on html "Online web based iOS Simulators and Android Emulators. Run iPhone, iPad, Mobile…" at bounding box center [472, 136] width 129 height 271
drag, startPoint x: 464, startPoint y: 110, endPoint x: 450, endPoint y: 191, distance: 82.5
click at [450, 191] on div at bounding box center [472, 134] width 114 height 253
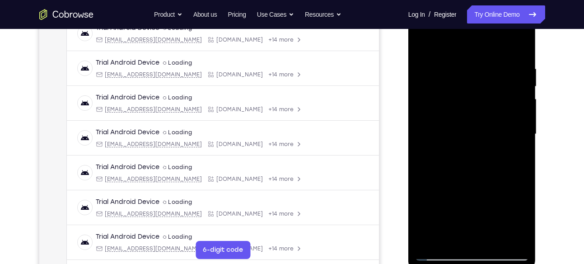
drag, startPoint x: 459, startPoint y: 188, endPoint x: 458, endPoint y: 44, distance: 144.0
click at [458, 44] on div at bounding box center [472, 134] width 114 height 253
drag, startPoint x: 494, startPoint y: 181, endPoint x: 454, endPoint y: 66, distance: 120.9
click at [454, 66] on div at bounding box center [472, 134] width 114 height 253
drag, startPoint x: 487, startPoint y: 174, endPoint x: 477, endPoint y: 33, distance: 141.1
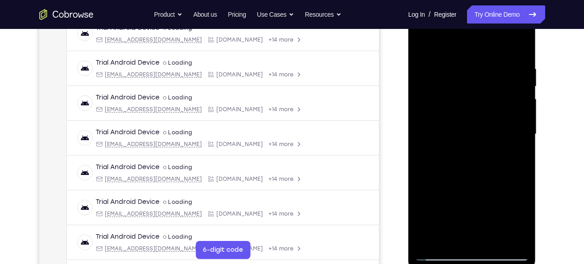
click at [477, 33] on div at bounding box center [472, 134] width 114 height 253
drag, startPoint x: 496, startPoint y: 145, endPoint x: 510, endPoint y: 14, distance: 132.5
click at [510, 14] on div at bounding box center [472, 134] width 114 height 253
drag, startPoint x: 506, startPoint y: 190, endPoint x: 510, endPoint y: 64, distance: 126.0
click at [510, 64] on div at bounding box center [472, 134] width 114 height 253
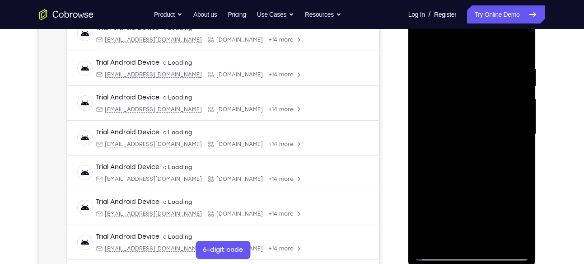
drag, startPoint x: 497, startPoint y: 214, endPoint x: 503, endPoint y: 84, distance: 130.1
click at [503, 84] on div at bounding box center [472, 134] width 114 height 253
drag, startPoint x: 502, startPoint y: 186, endPoint x: 505, endPoint y: 118, distance: 68.2
click at [505, 118] on div at bounding box center [472, 134] width 114 height 253
click at [522, 103] on div at bounding box center [472, 134] width 114 height 253
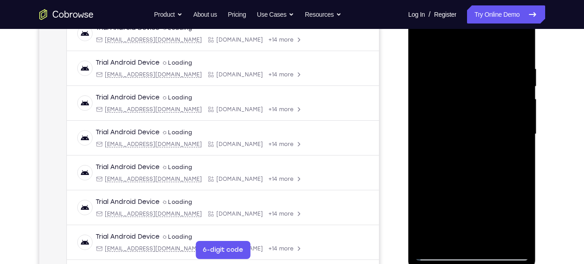
click at [522, 103] on div at bounding box center [472, 134] width 114 height 253
drag, startPoint x: 490, startPoint y: 210, endPoint x: 490, endPoint y: 36, distance: 174.7
click at [490, 36] on div at bounding box center [472, 134] width 114 height 253
drag, startPoint x: 487, startPoint y: 189, endPoint x: 498, endPoint y: 36, distance: 153.9
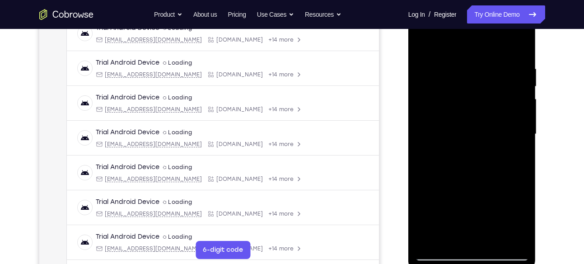
click at [498, 36] on div at bounding box center [472, 134] width 114 height 253
click at [444, 253] on div at bounding box center [472, 134] width 114 height 253
click at [490, 241] on div at bounding box center [472, 134] width 114 height 253
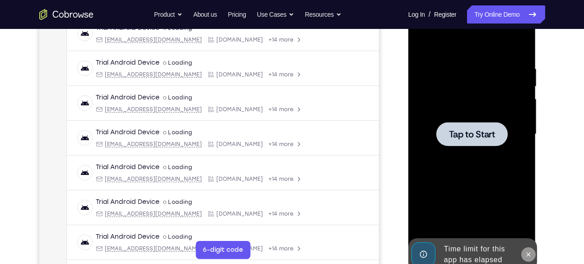
click at [529, 247] on button at bounding box center [528, 254] width 14 height 14
